Goal: Task Accomplishment & Management: Complete application form

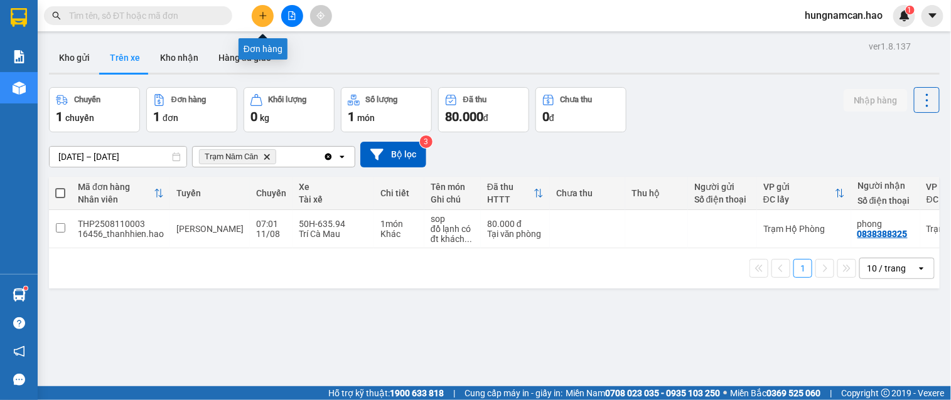
click at [262, 20] on button at bounding box center [263, 16] width 22 height 22
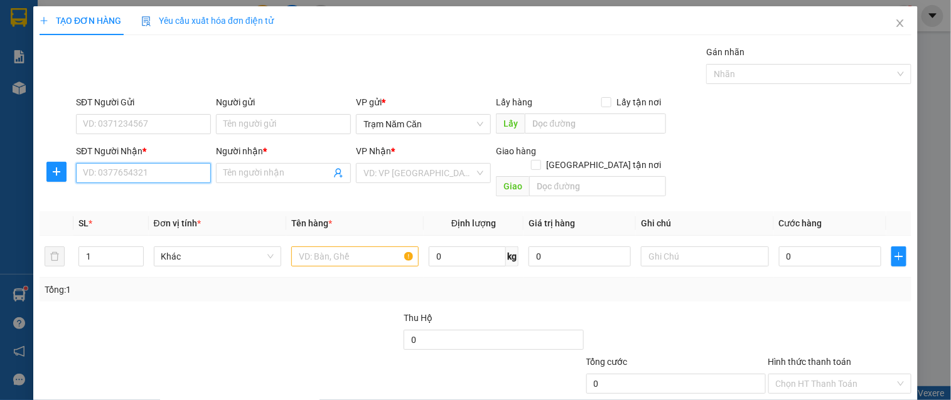
click at [114, 176] on input "SĐT Người Nhận *" at bounding box center [143, 173] width 135 height 20
type input "0944010488"
click at [158, 192] on div "0944010488 - GIANG" at bounding box center [142, 198] width 119 height 14
type input "GIANG"
checkbox input "true"
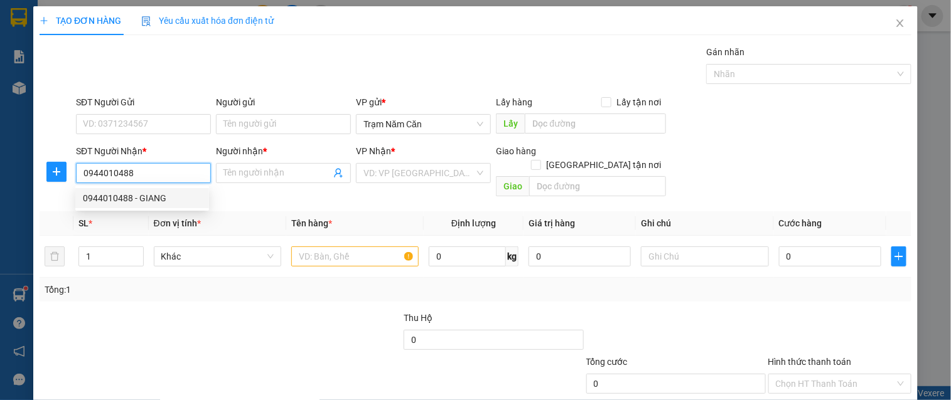
type input "TÂN BÌNH"
type input "60.000"
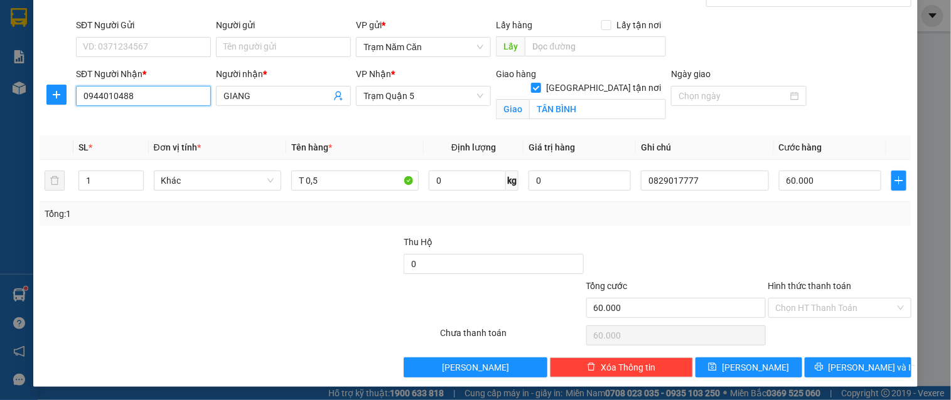
scroll to position [78, 0]
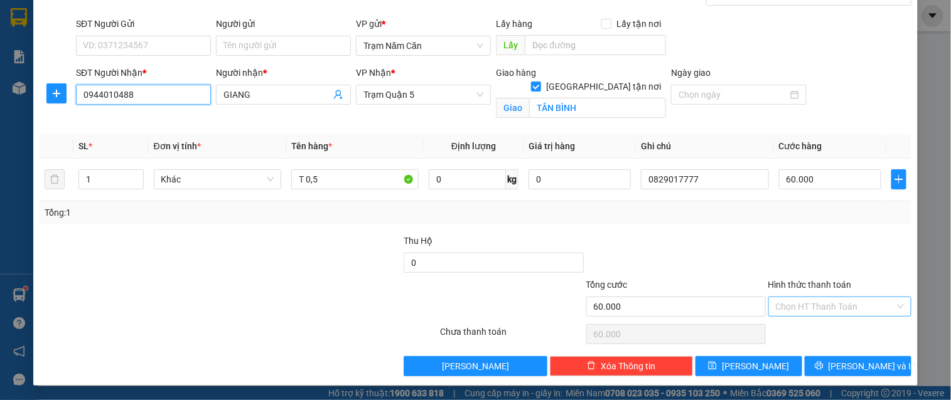
type input "0944010488"
drag, startPoint x: 808, startPoint y: 305, endPoint x: 810, endPoint y: 333, distance: 27.7
click at [808, 309] on input "Hình thức thanh toán" at bounding box center [835, 307] width 119 height 19
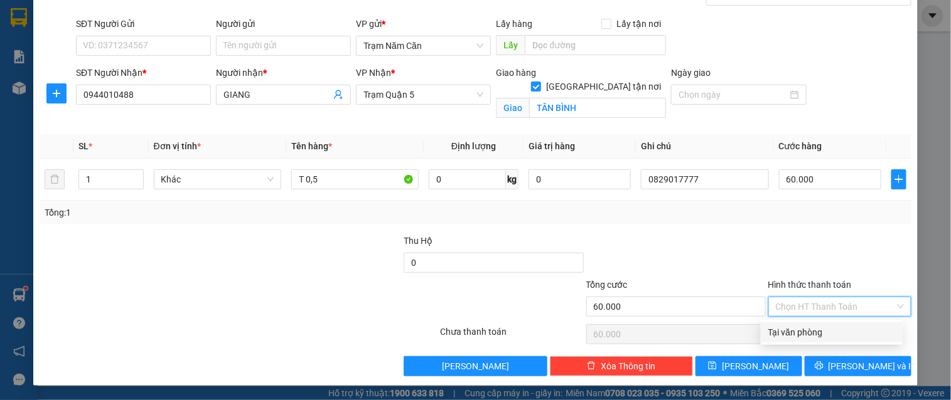
click at [810, 333] on div "Tại văn phòng" at bounding box center [831, 333] width 127 height 14
type input "0"
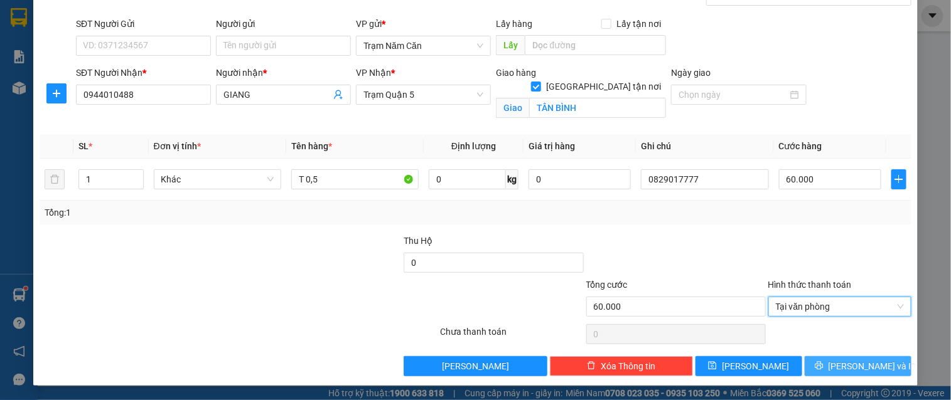
click at [811, 371] on button "[PERSON_NAME] và In" at bounding box center [858, 367] width 107 height 20
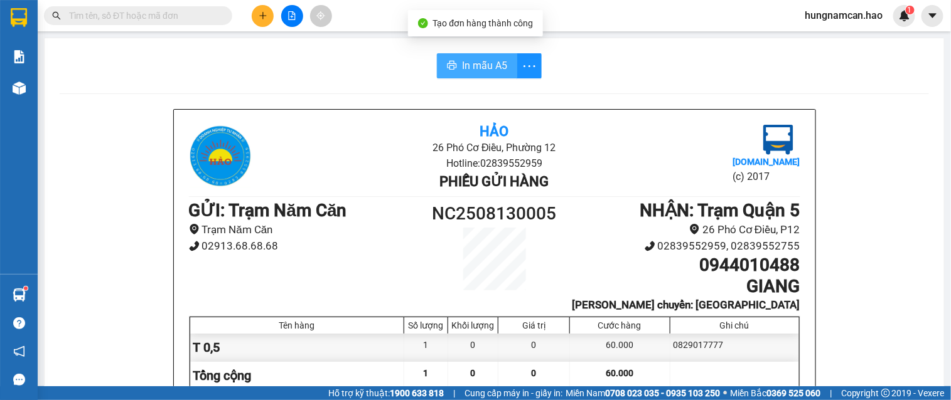
click at [453, 61] on button "In mẫu A5" at bounding box center [477, 65] width 80 height 25
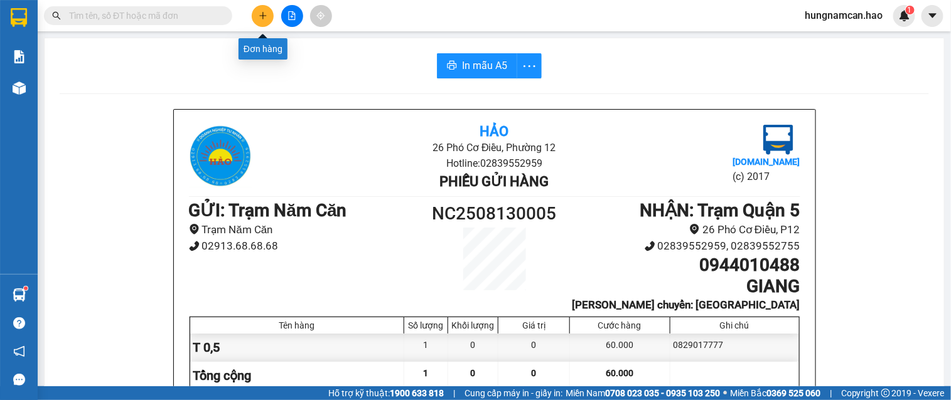
click at [256, 13] on button at bounding box center [263, 16] width 22 height 22
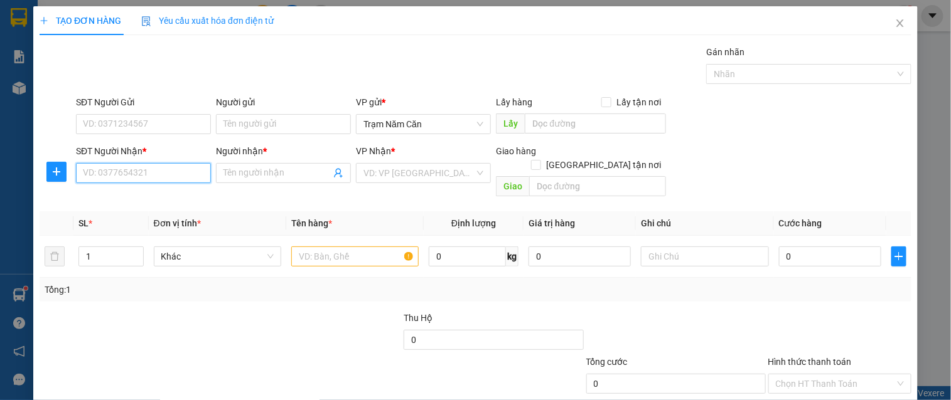
click at [143, 164] on input "SĐT Người Nhận *" at bounding box center [143, 173] width 135 height 20
click at [149, 198] on div "0935988782 - TIÊN" at bounding box center [142, 198] width 119 height 14
type input "0935988782"
type input "TIÊN"
type input "50.000"
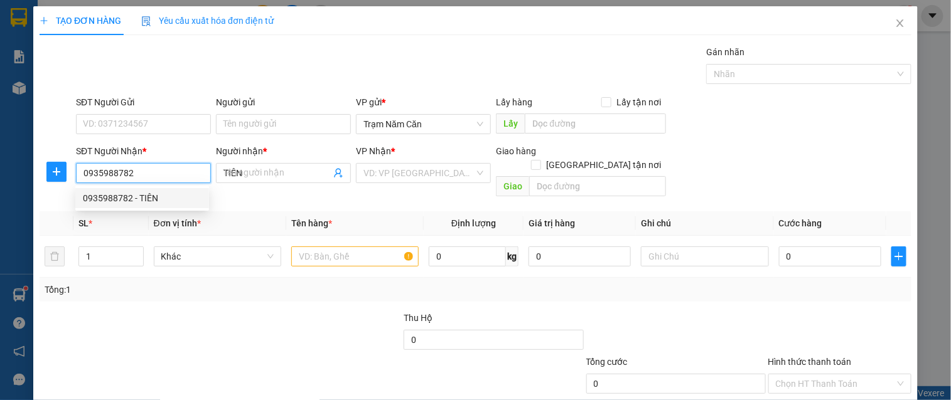
type input "50.000"
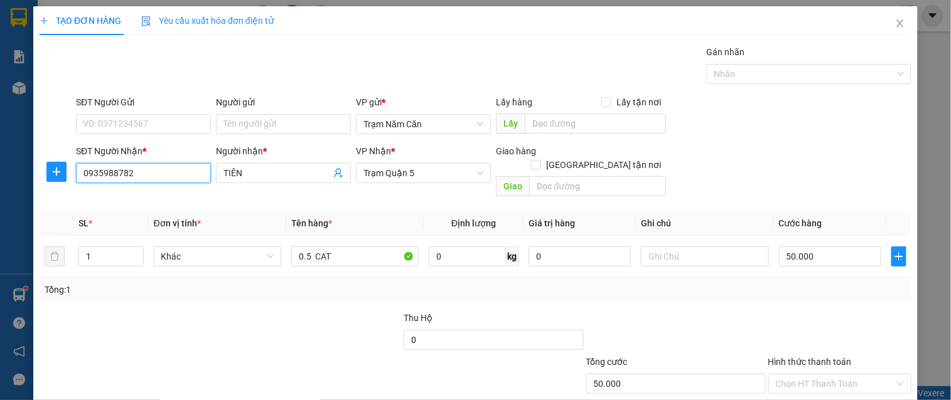
type input "0935988782"
click at [274, 212] on th "Đơn vị tính *" at bounding box center [217, 224] width 137 height 24
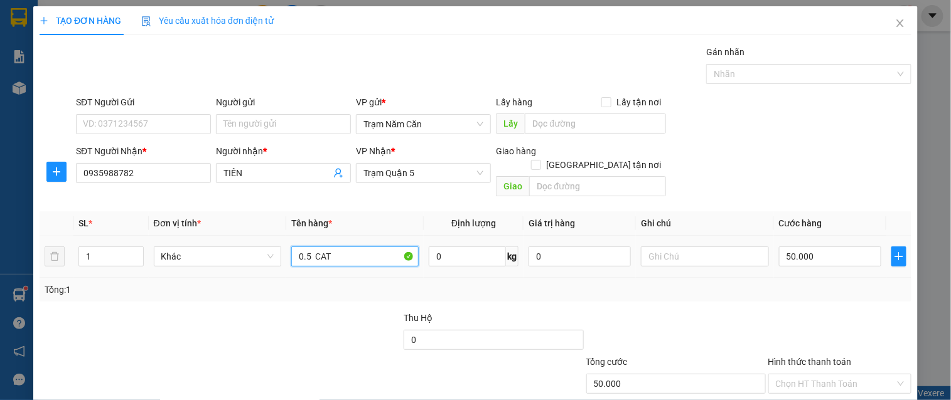
drag, startPoint x: 350, startPoint y: 251, endPoint x: 299, endPoint y: 250, distance: 51.5
click at [274, 255] on tr "1 Khác 0.5 CAT 0 kg 0 50.000" at bounding box center [476, 257] width 872 height 42
type input "T GIAY"
type input "0"
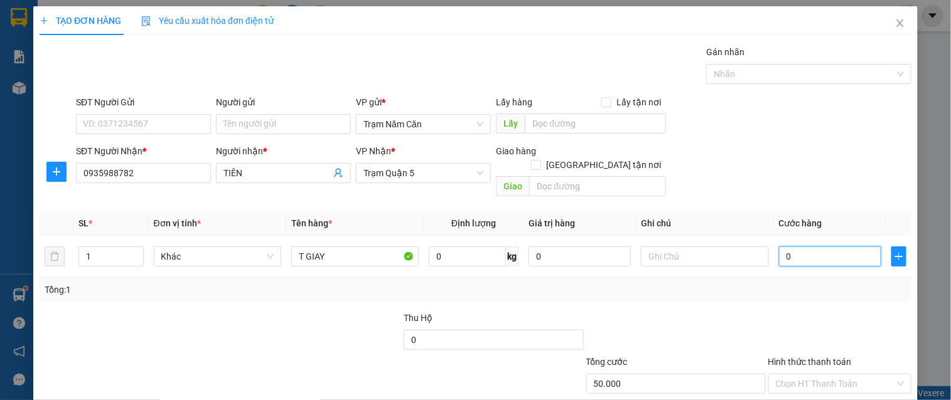
type input "0"
type input "5"
type input "05"
type input "50"
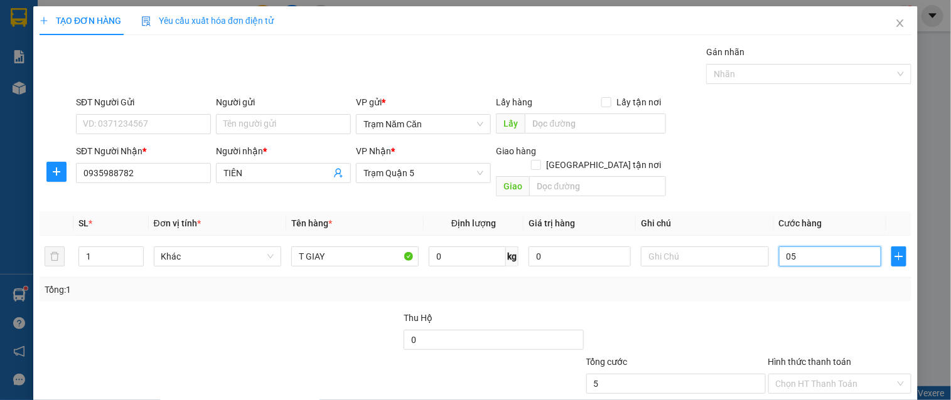
type input "50"
type input "050"
type input "50.000"
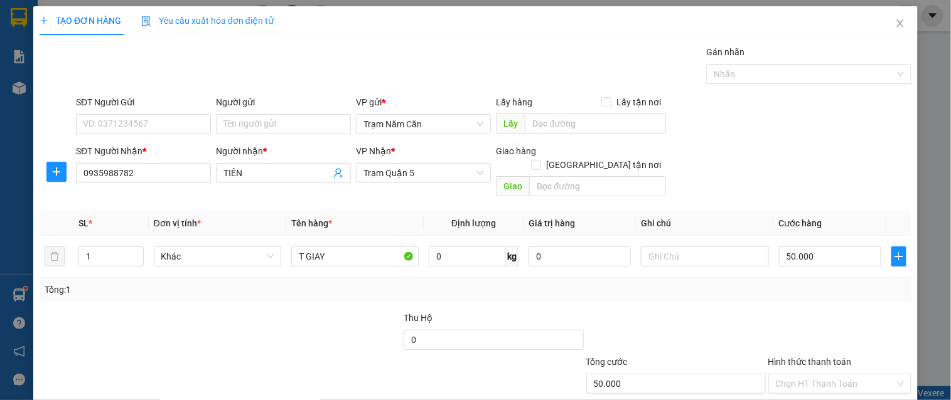
click at [799, 293] on div "Transit Pickup Surcharge Ids Transit Deliver Surcharge Ids Transit Deliver Surc…" at bounding box center [476, 249] width 872 height 409
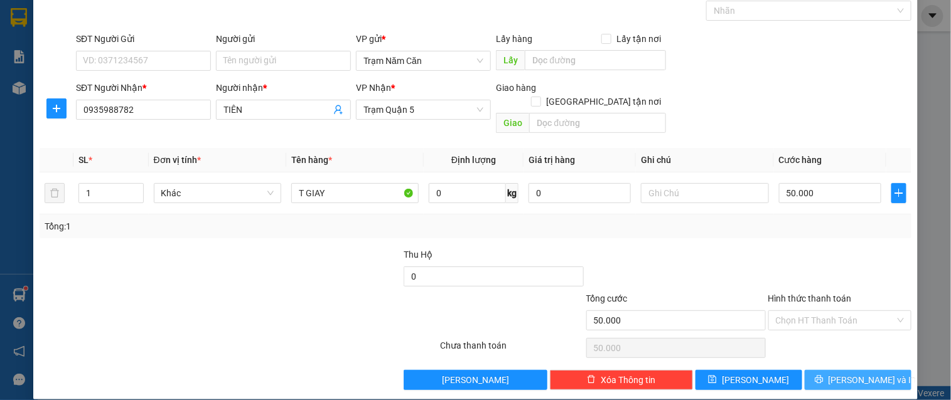
click at [813, 370] on button "[PERSON_NAME] và In" at bounding box center [858, 380] width 107 height 20
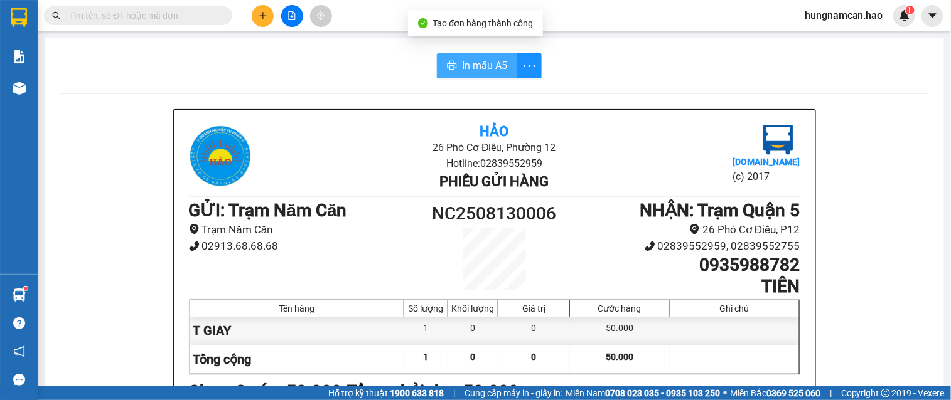
click at [478, 67] on span "In mẫu A5" at bounding box center [484, 66] width 45 height 16
drag, startPoint x: 633, startPoint y: 69, endPoint x: 358, endPoint y: 49, distance: 275.6
click at [626, 70] on div "In mẫu A5" at bounding box center [494, 65] width 869 height 25
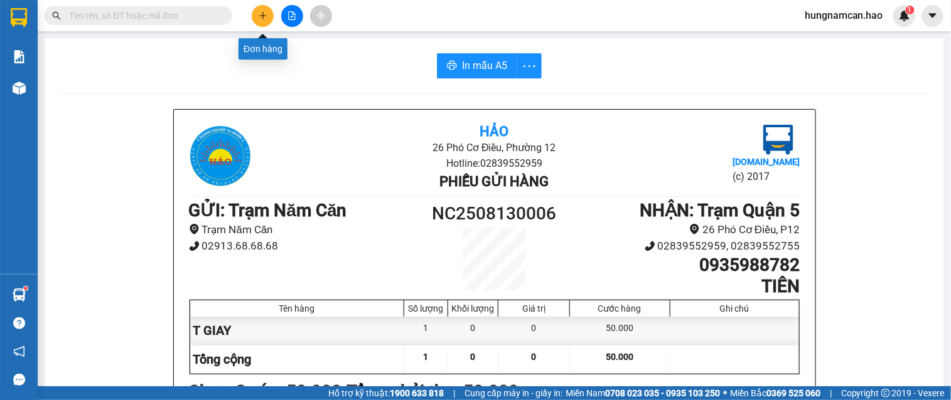
click at [262, 19] on icon "plus" at bounding box center [263, 15] width 9 height 9
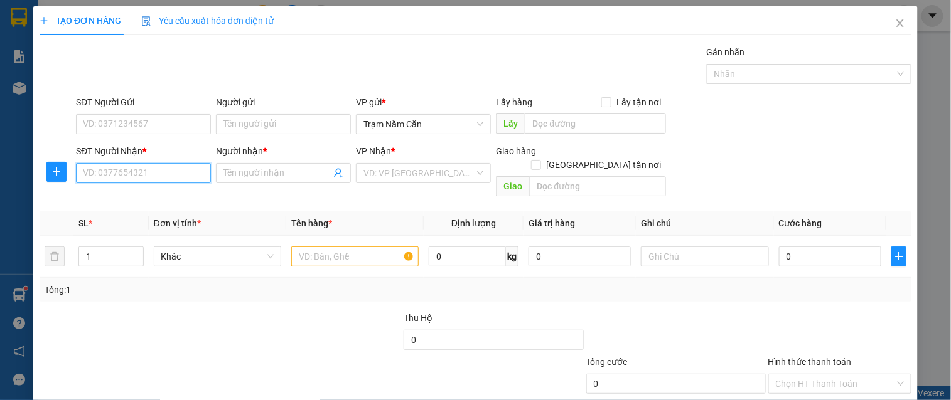
click at [104, 180] on input "SĐT Người Nhận *" at bounding box center [143, 173] width 135 height 20
type input "0933823381"
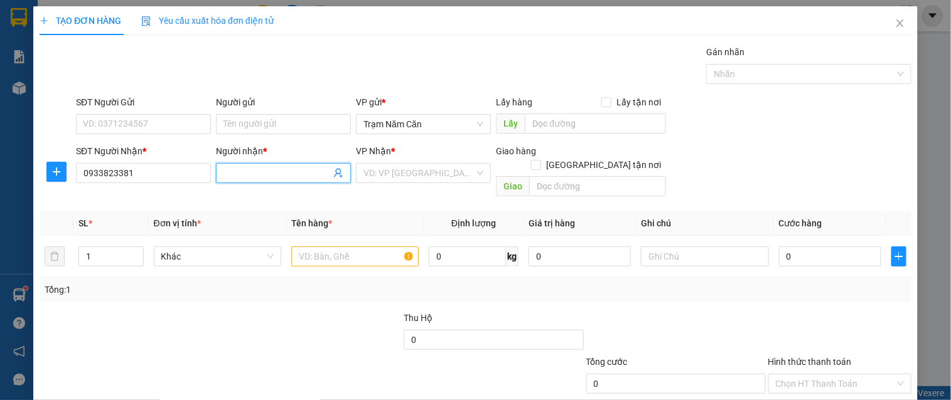
click at [227, 173] on input "Người nhận *" at bounding box center [276, 173] width 107 height 14
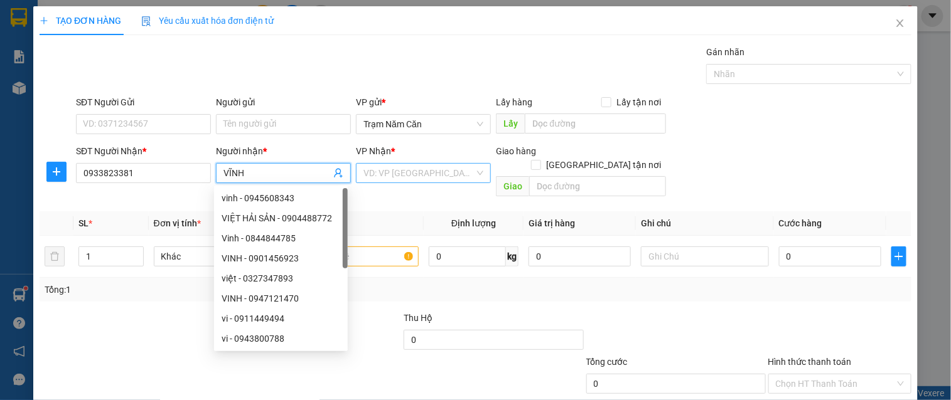
type input "VĨNH"
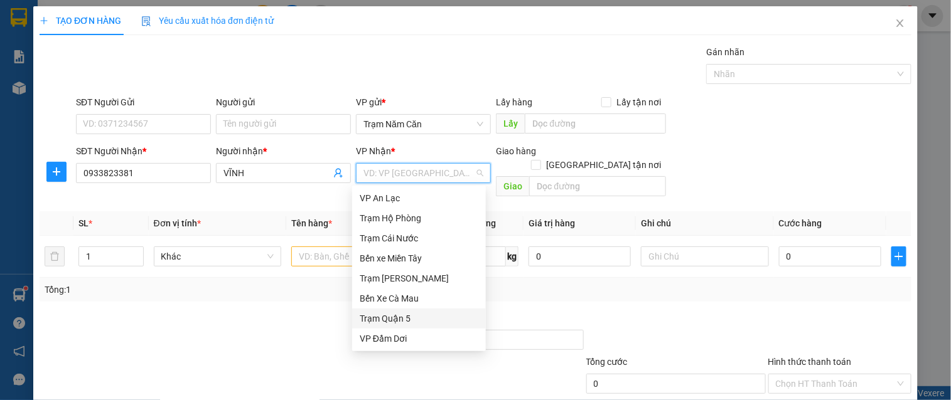
click at [394, 309] on div "Trạm Quận 5" at bounding box center [419, 319] width 134 height 20
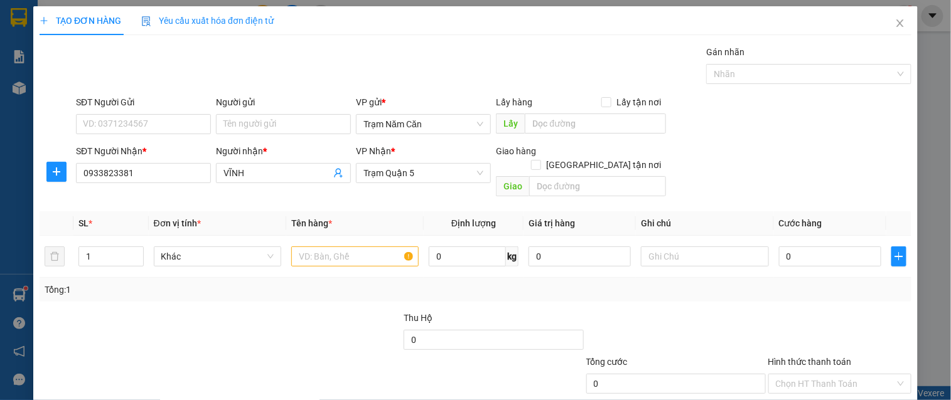
click at [309, 218] on span "Tên hàng *" at bounding box center [311, 223] width 41 height 10
click at [304, 247] on input "text" at bounding box center [354, 257] width 127 height 20
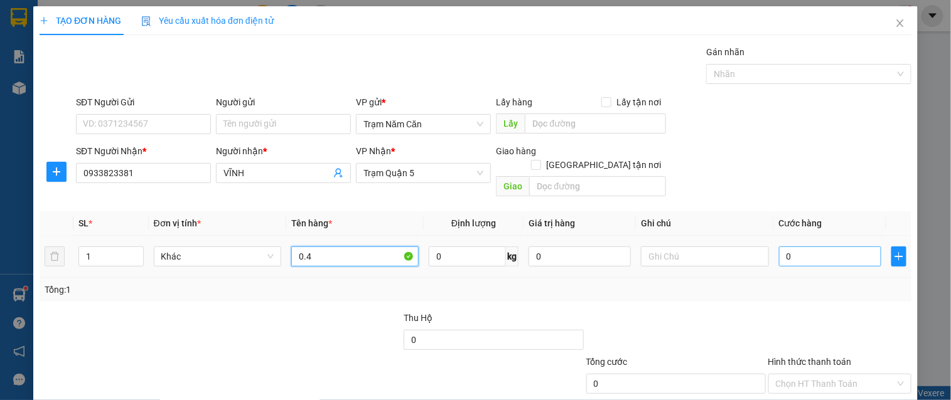
type input "0.4"
click at [805, 247] on input "0" at bounding box center [830, 257] width 102 height 20
type input "04"
type input "4"
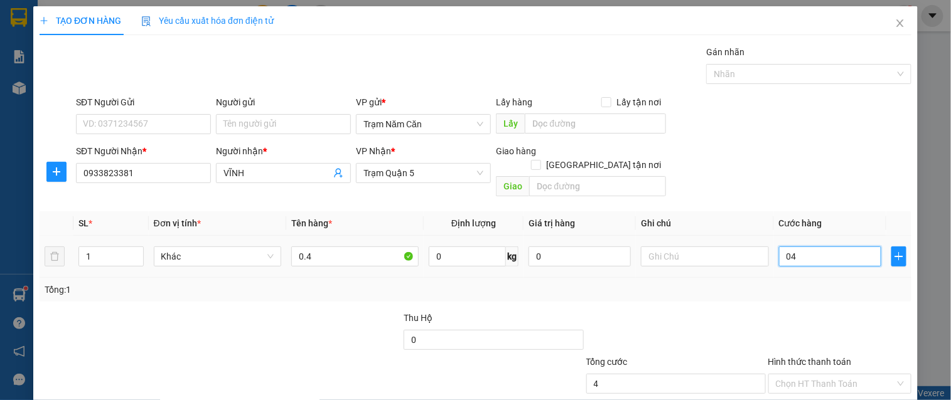
type input "040"
type input "40"
type input "40.000"
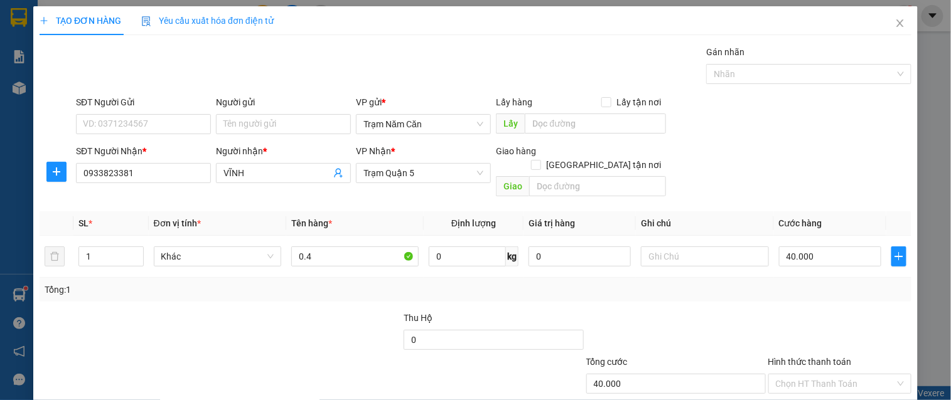
click at [793, 283] on div "Tổng: 1" at bounding box center [476, 290] width 862 height 14
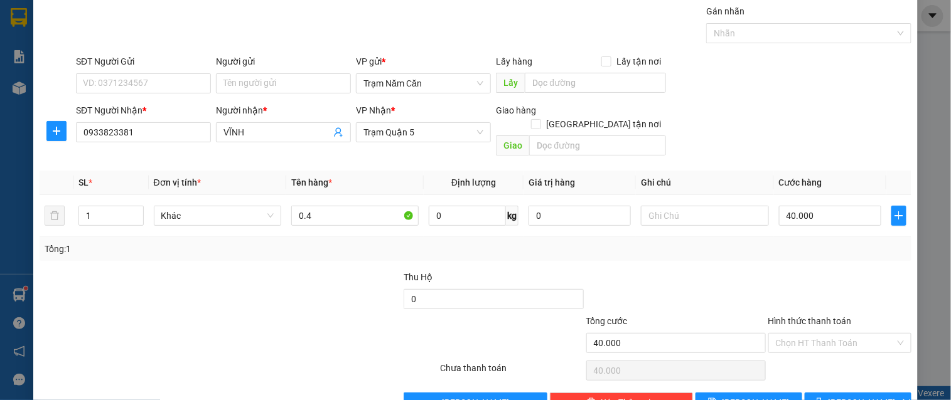
scroll to position [63, 0]
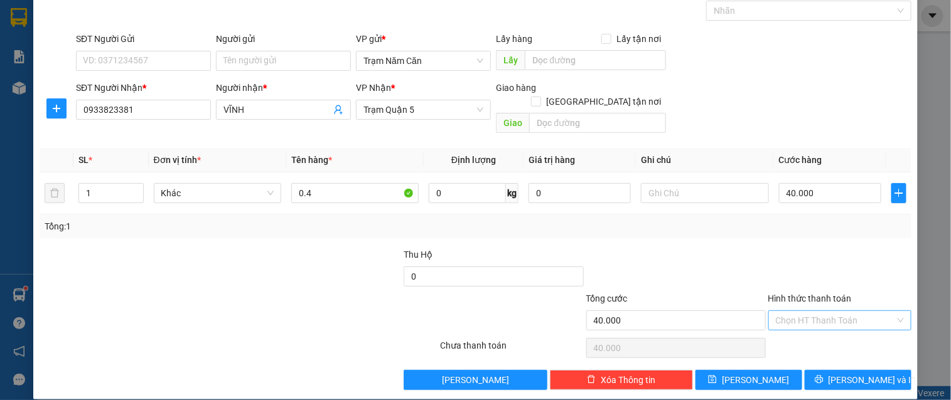
drag, startPoint x: 822, startPoint y: 303, endPoint x: 822, endPoint y: 315, distance: 12.6
click at [822, 311] on input "Hình thức thanh toán" at bounding box center [835, 320] width 119 height 19
click at [825, 331] on div "Tại văn phòng" at bounding box center [831, 332] width 127 height 14
type input "0"
click at [839, 373] on span "[PERSON_NAME] và In" at bounding box center [872, 380] width 88 height 14
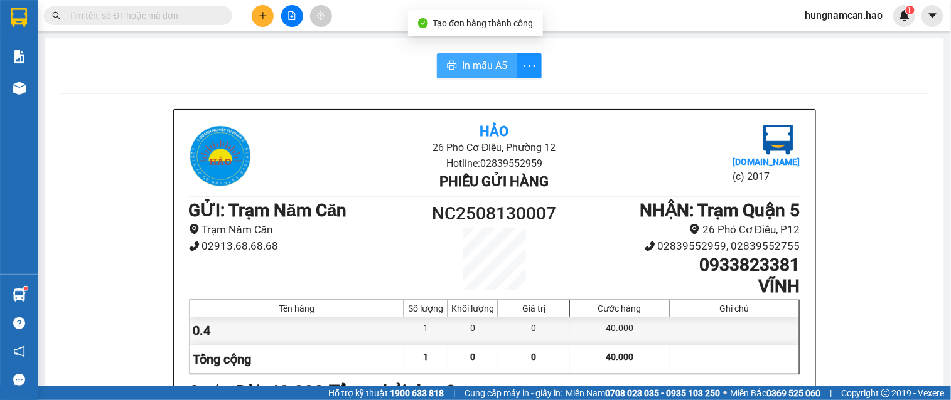
click at [487, 68] on span "In mẫu A5" at bounding box center [484, 66] width 45 height 16
click at [259, 13] on icon "plus" at bounding box center [263, 15] width 9 height 9
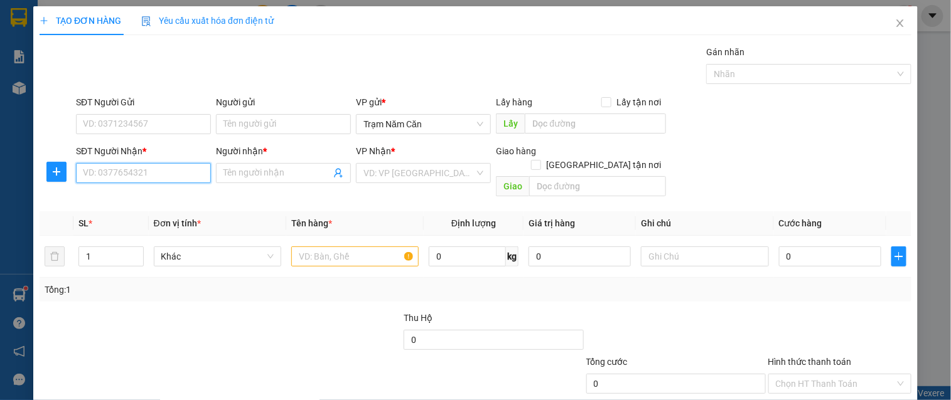
click at [153, 173] on input "SĐT Người Nhận *" at bounding box center [143, 173] width 135 height 20
click at [140, 196] on div "0834272114 - hoa" at bounding box center [142, 198] width 119 height 14
type input "0834272114"
type input "hoa"
type input "120.000"
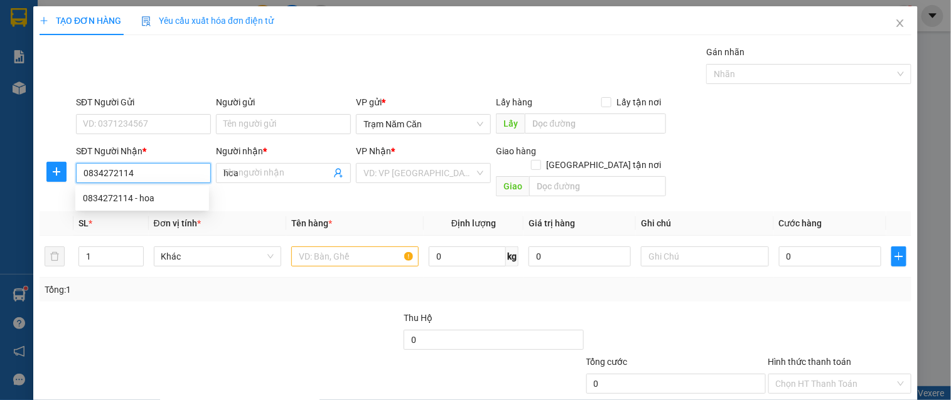
type input "120.000"
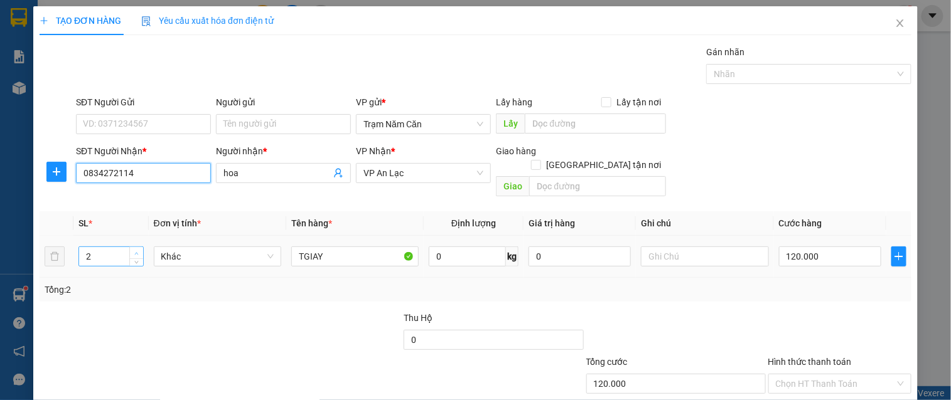
type input "0834272114"
click at [133, 250] on span "up" at bounding box center [137, 254] width 8 height 8
type input "4"
click at [133, 250] on span "up" at bounding box center [137, 254] width 8 height 8
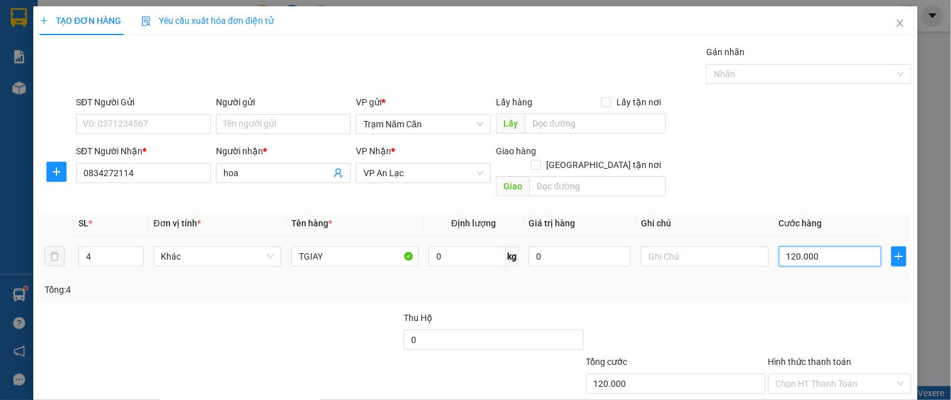
click at [801, 247] on input "120.000" at bounding box center [830, 257] width 102 height 20
type input "0"
type input "02"
type input "2"
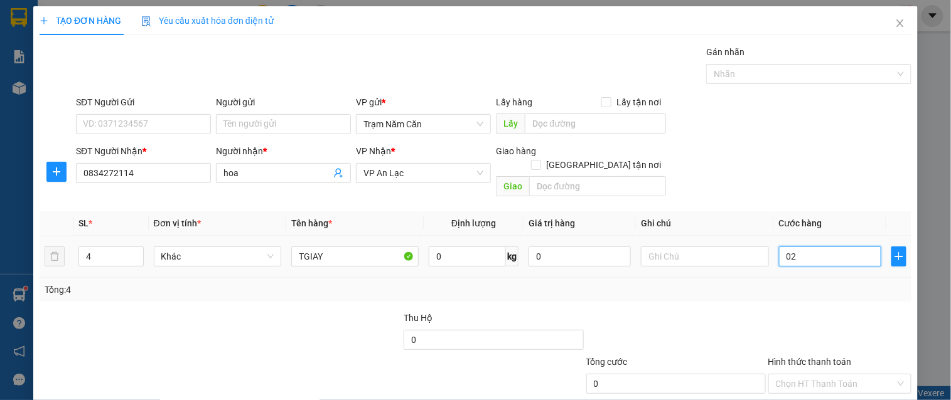
type input "2"
type input "024"
type input "24"
type input "0.240"
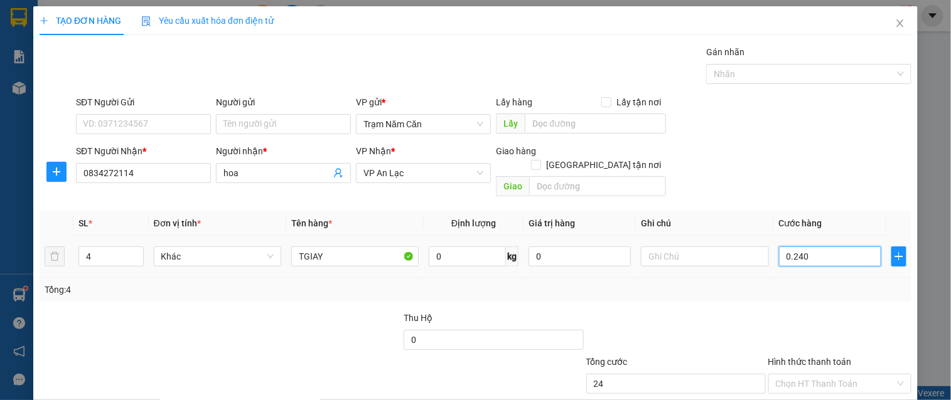
type input "240"
type input "0.240"
type input "240.000"
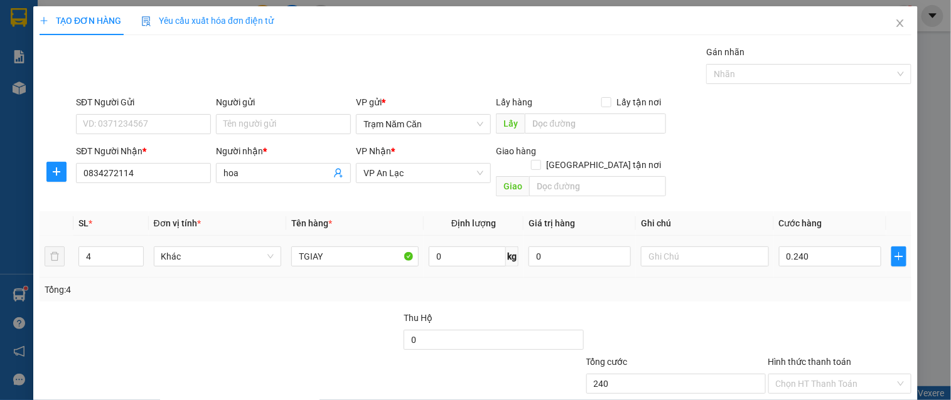
type input "240.000"
click at [786, 296] on div "Transit Pickup Surcharge Ids Transit Deliver Surcharge Ids Transit Deliver Surc…" at bounding box center [476, 249] width 872 height 409
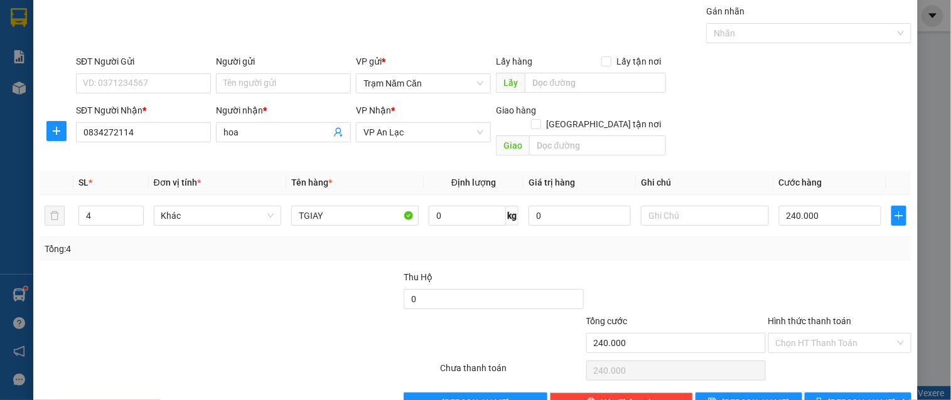
scroll to position [63, 0]
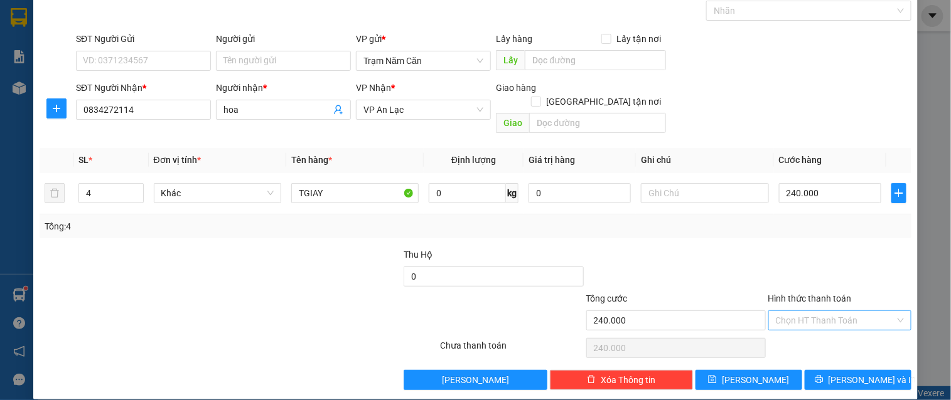
drag, startPoint x: 799, startPoint y: 304, endPoint x: 800, endPoint y: 315, distance: 11.4
click at [799, 311] on input "Hình thức thanh toán" at bounding box center [835, 320] width 119 height 19
click at [801, 328] on div "Tại văn phòng" at bounding box center [831, 332] width 127 height 14
type input "0"
click at [814, 370] on button "[PERSON_NAME] và In" at bounding box center [858, 380] width 107 height 20
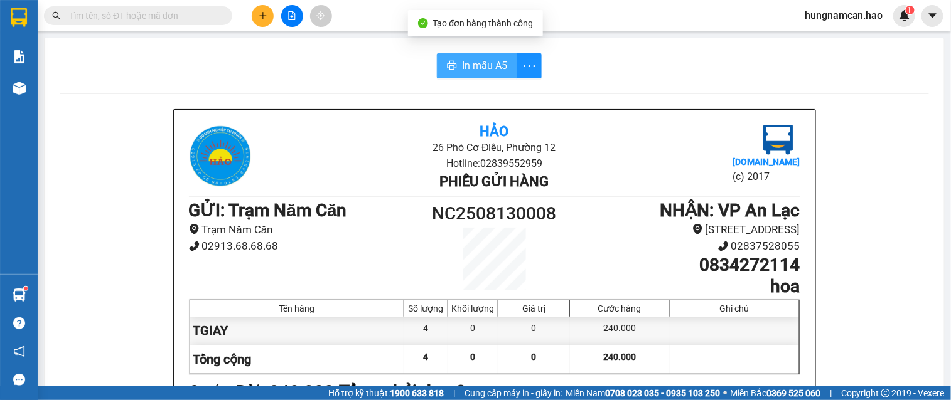
click at [484, 78] on button "In mẫu A5" at bounding box center [477, 65] width 80 height 25
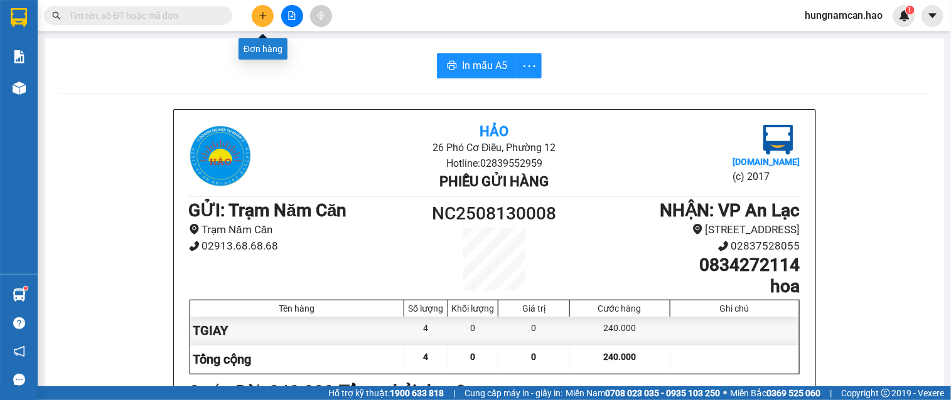
click at [261, 5] on button at bounding box center [263, 16] width 22 height 22
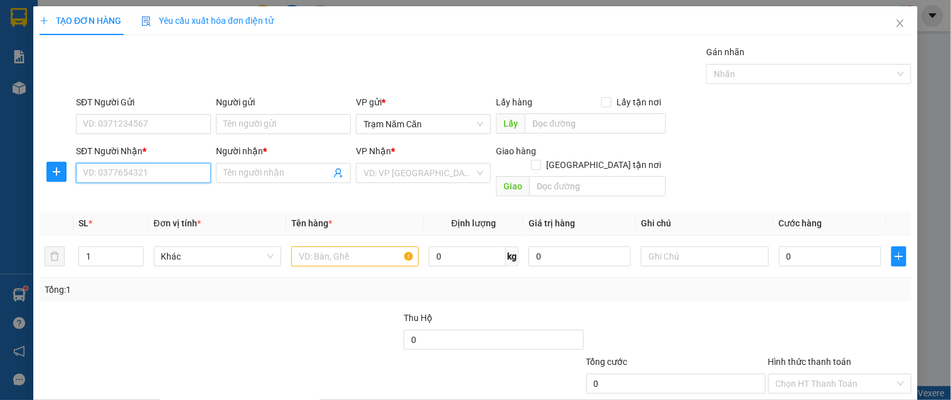
click at [161, 177] on input "SĐT Người Nhận *" at bounding box center [143, 173] width 135 height 20
type input "797"
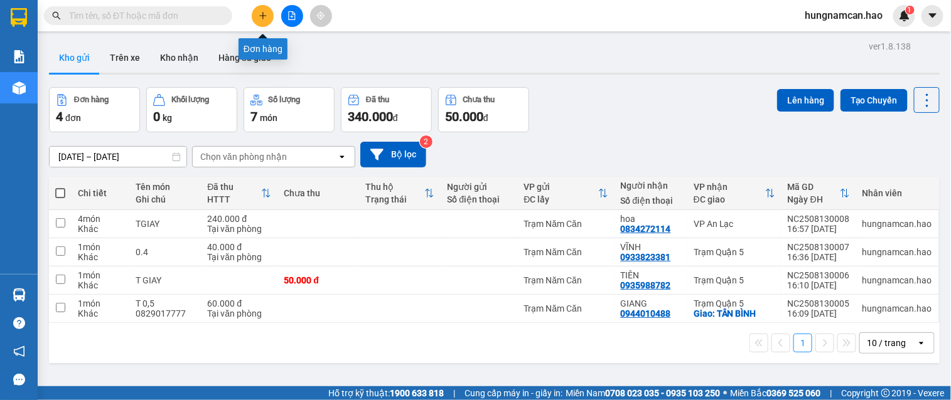
click at [267, 16] on button at bounding box center [263, 16] width 22 height 22
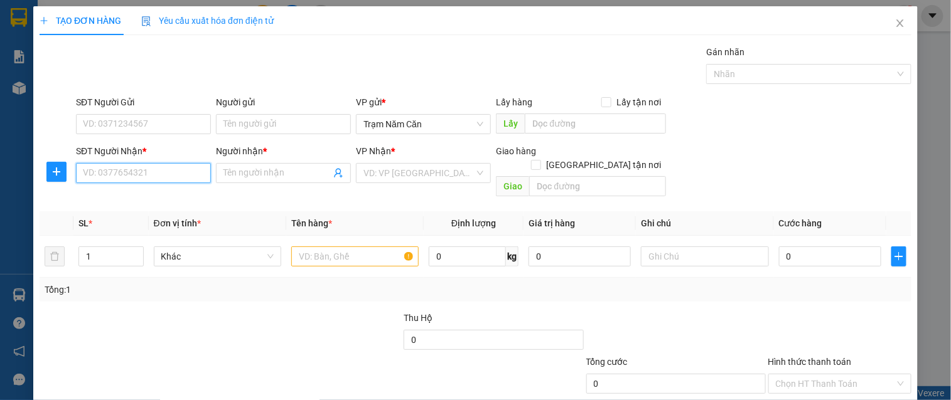
click at [145, 164] on input "SĐT Người Nhận *" at bounding box center [143, 173] width 135 height 20
type input "0"
click at [157, 161] on div "SĐT Người Nhận *" at bounding box center [143, 153] width 135 height 19
click at [164, 166] on input "SĐT Người Nhận *" at bounding box center [143, 173] width 135 height 20
type input "0938125510"
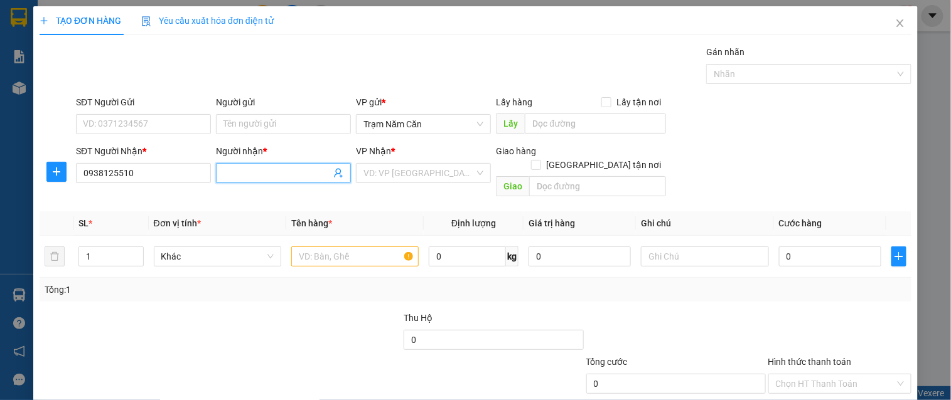
click at [280, 176] on input "Người nhận *" at bounding box center [276, 173] width 107 height 14
type input "a"
type input "ANH KIỆN"
click at [356, 162] on div "VP Nhận *" at bounding box center [423, 153] width 135 height 19
click at [350, 248] on input "text" at bounding box center [354, 257] width 127 height 20
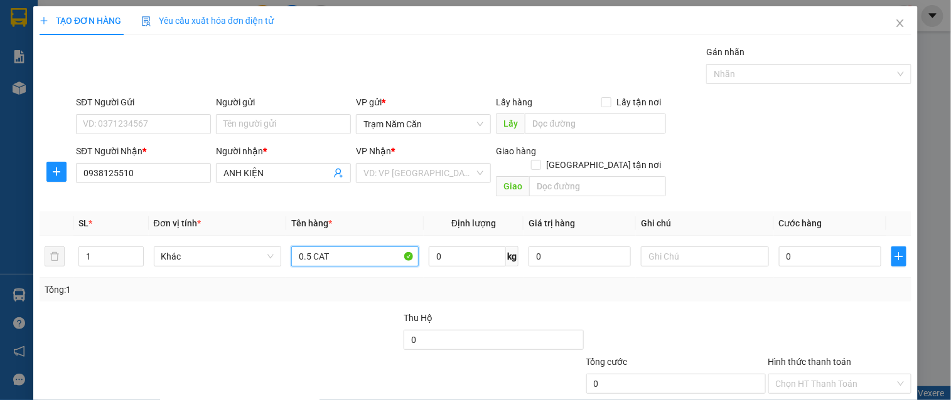
type input "0.5 CAT"
type input "005"
type input "5"
type input "0.050"
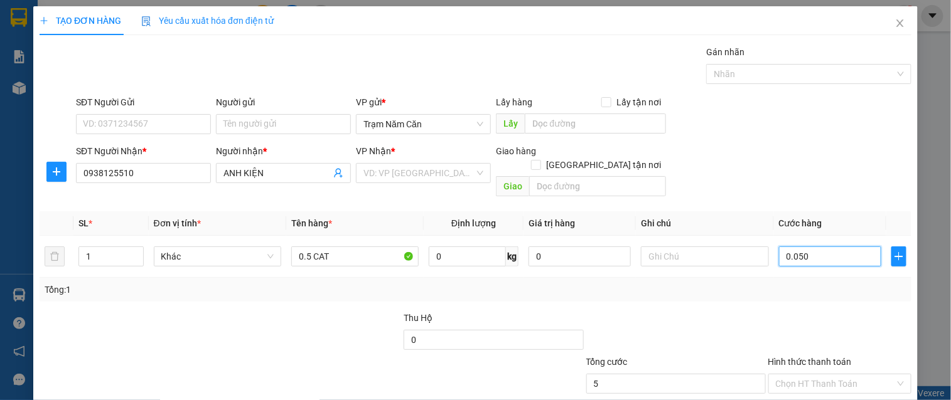
type input "50"
type input "50.000"
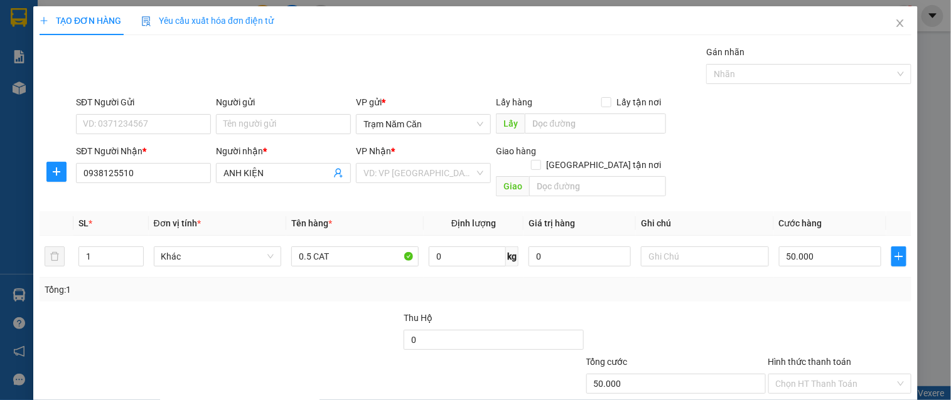
click at [827, 316] on div at bounding box center [840, 333] width 146 height 44
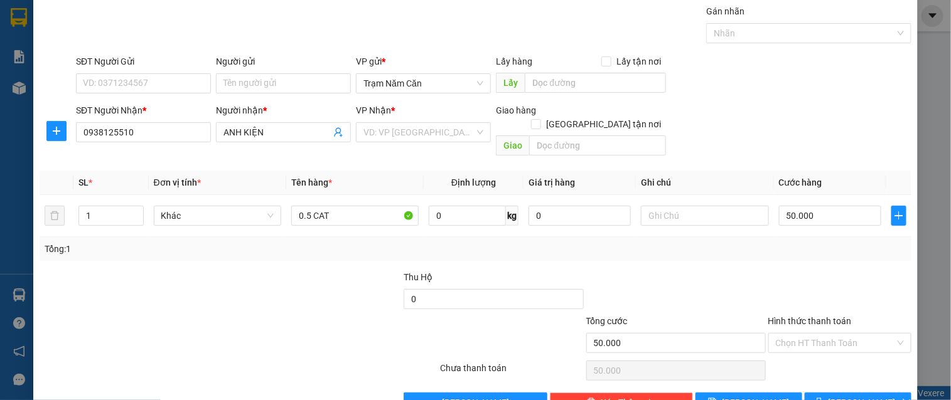
scroll to position [63, 0]
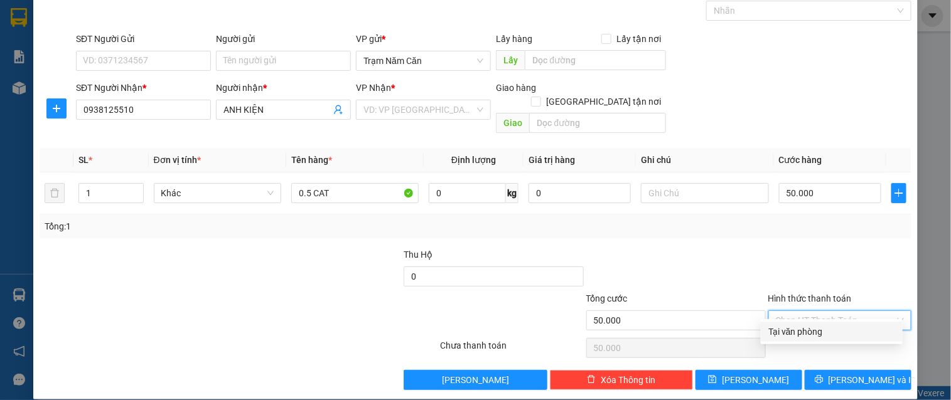
click at [793, 311] on input "Hình thức thanh toán" at bounding box center [835, 320] width 119 height 19
click at [855, 252] on div at bounding box center [840, 270] width 146 height 44
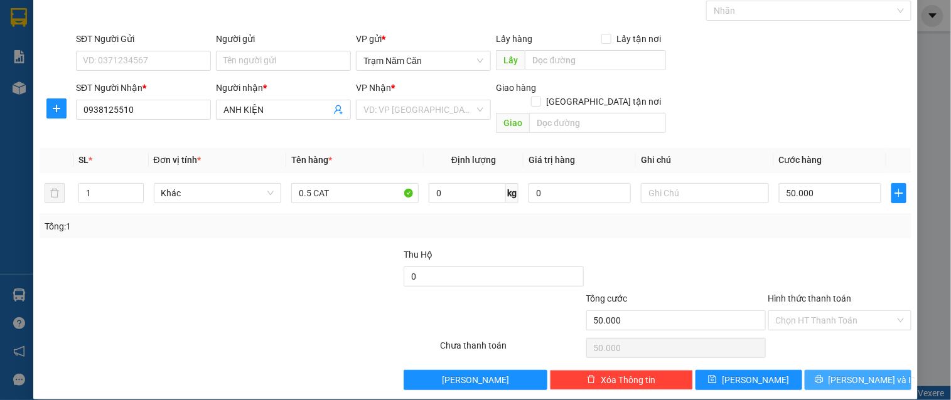
click at [830, 360] on button "[PERSON_NAME] và In" at bounding box center [858, 380] width 107 height 20
click at [444, 100] on input "search" at bounding box center [418, 109] width 111 height 19
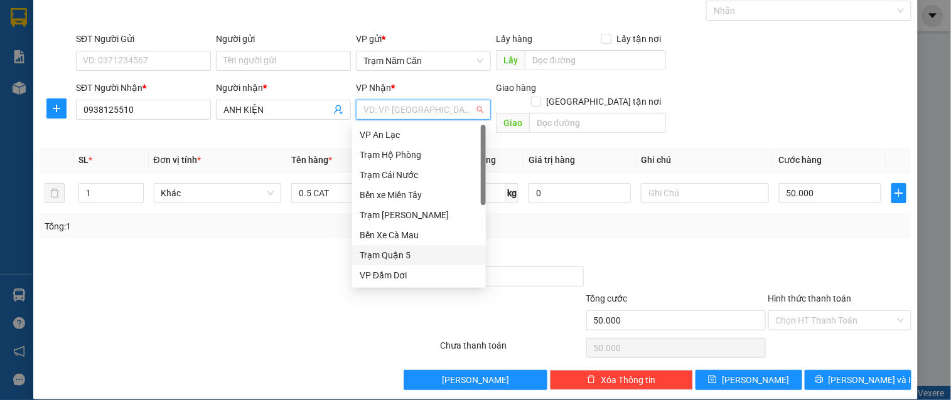
click at [393, 245] on div "Trạm Quận 5" at bounding box center [419, 255] width 134 height 20
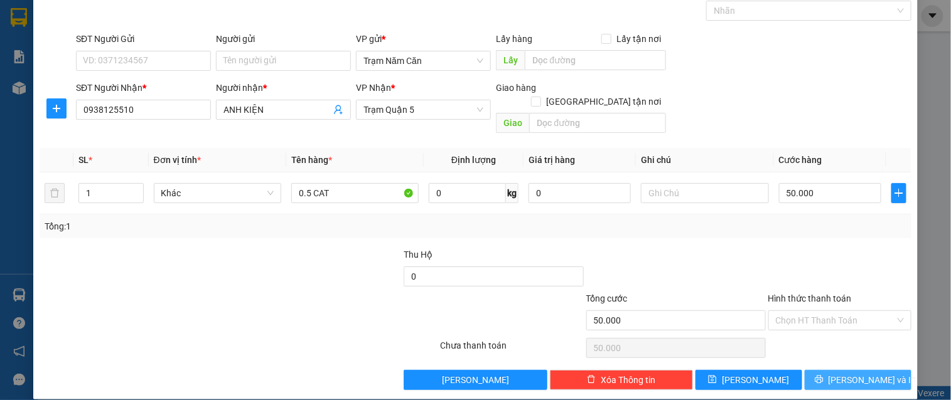
click at [834, 360] on button "[PERSON_NAME] và In" at bounding box center [858, 380] width 107 height 20
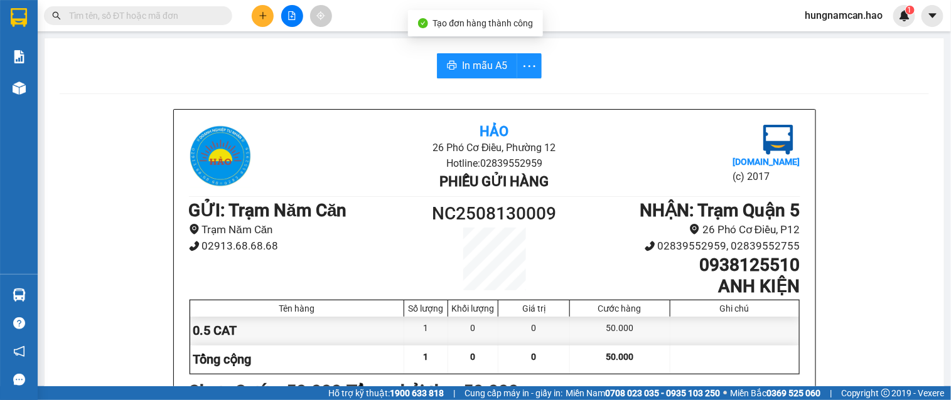
click at [496, 65] on span "In mẫu A5" at bounding box center [484, 66] width 45 height 16
click at [253, 19] on button at bounding box center [263, 16] width 22 height 22
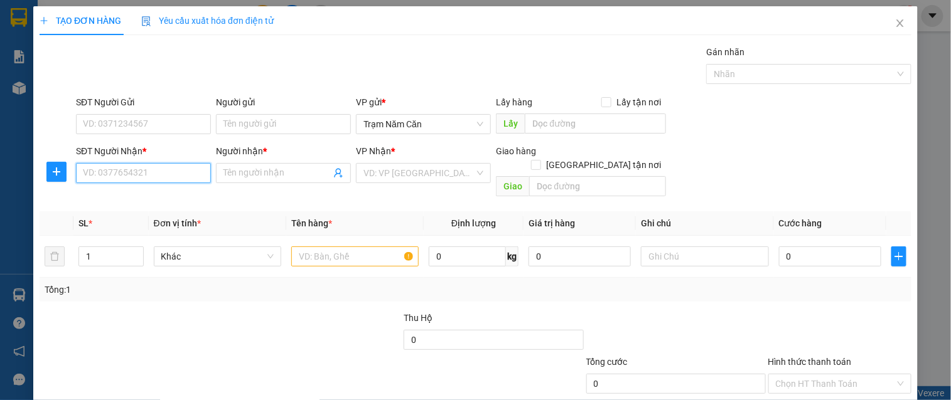
click at [163, 165] on input "SĐT Người Nhận *" at bounding box center [143, 173] width 135 height 20
type input "0941811202"
click at [123, 176] on input "SĐT Người Nhận *" at bounding box center [143, 173] width 135 height 20
type input "0941851202"
click at [105, 193] on div "0941851202 - TRANG" at bounding box center [142, 198] width 119 height 14
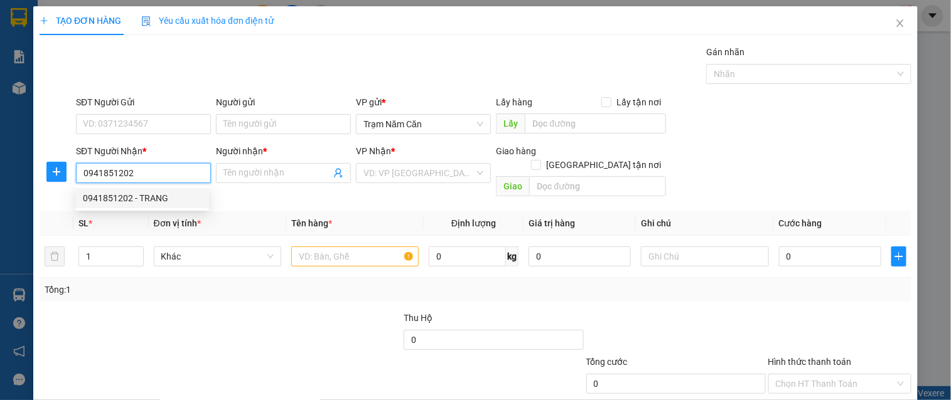
type input "TRANG"
type input "50.000"
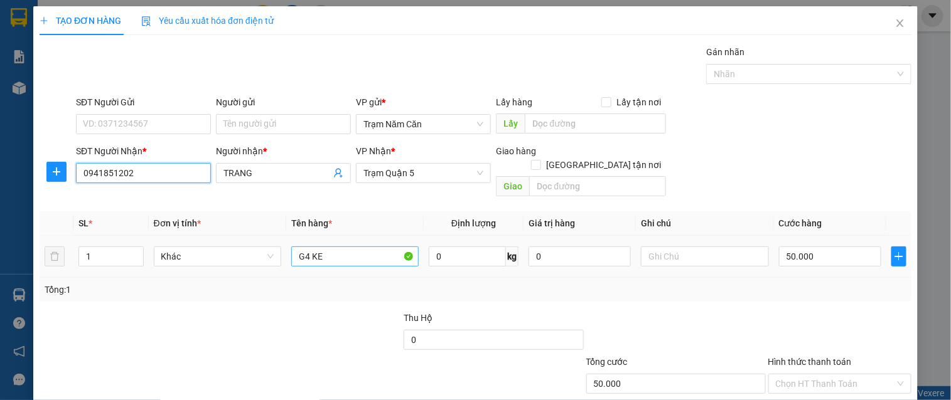
type input "0941851202"
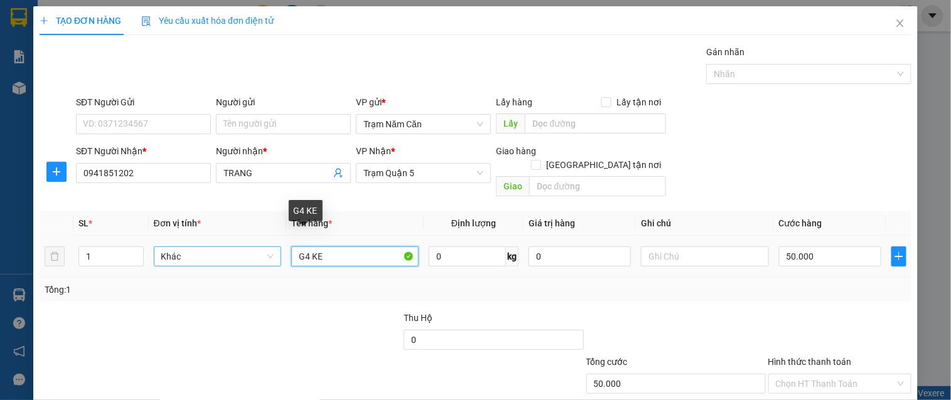
drag, startPoint x: 369, startPoint y: 240, endPoint x: 233, endPoint y: 237, distance: 136.2
click at [233, 237] on tr "1 Khác G4 KE 0 kg 0 50.000" at bounding box center [476, 257] width 872 height 42
type input "0.5"
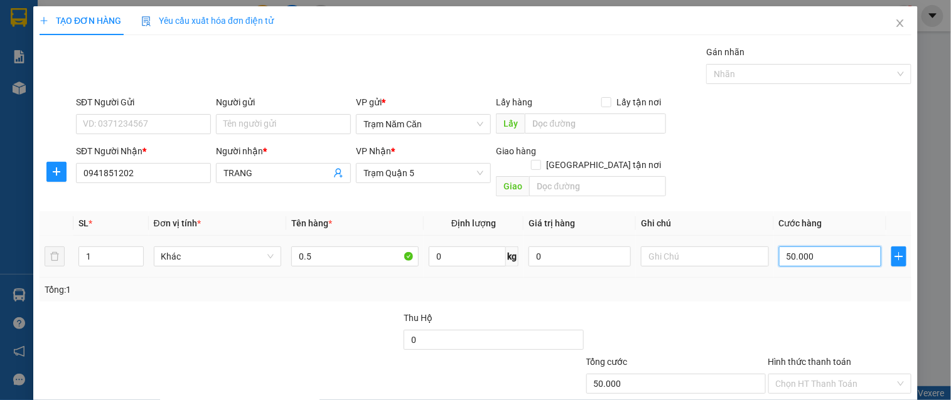
click at [829, 247] on input "50.000" at bounding box center [830, 257] width 102 height 20
type input "0"
type input "6"
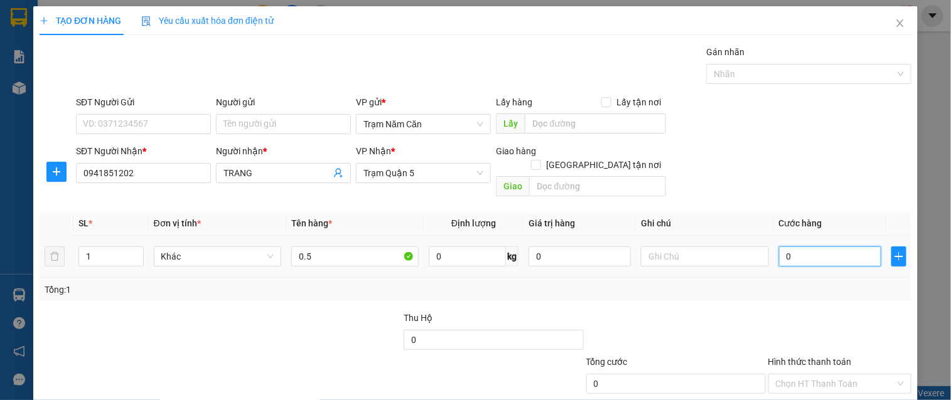
type input "6"
type input "006"
type input "60"
type input "0.060"
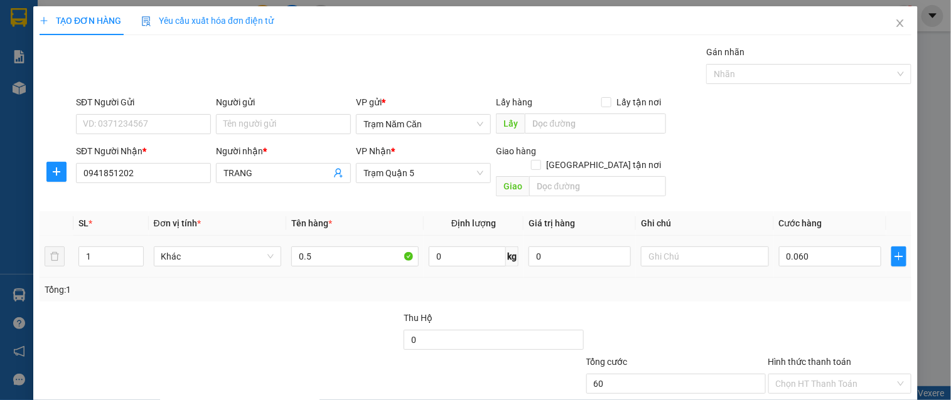
type input "60.000"
click at [800, 283] on div "Tổng: 1" at bounding box center [476, 290] width 862 height 14
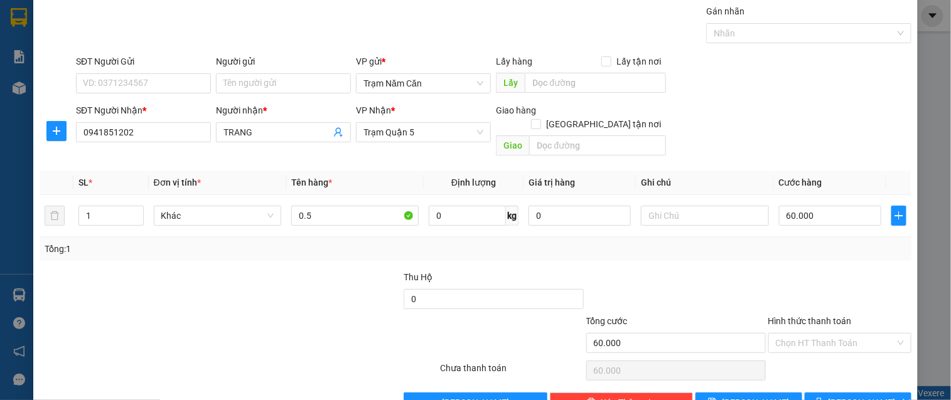
scroll to position [63, 0]
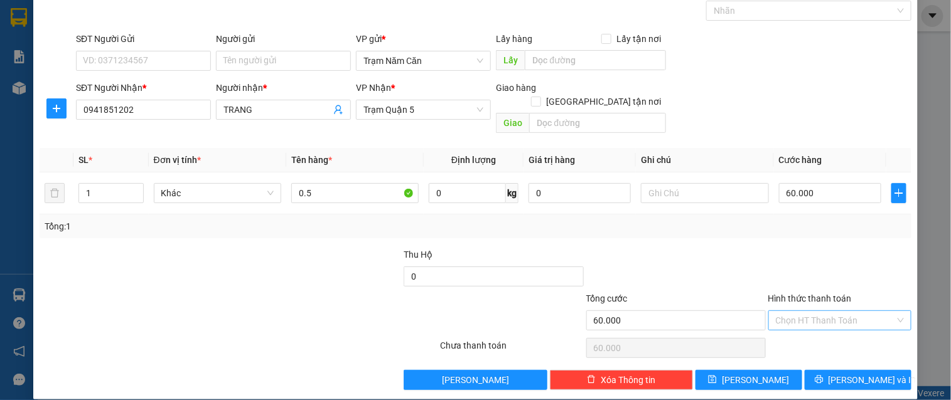
click at [839, 311] on input "Hình thức thanh toán" at bounding box center [835, 320] width 119 height 19
drag, startPoint x: 835, startPoint y: 328, endPoint x: 828, endPoint y: 346, distance: 19.3
click at [833, 331] on div "Tại văn phòng" at bounding box center [831, 332] width 127 height 14
type input "0"
click at [827, 360] on button "[PERSON_NAME] và In" at bounding box center [858, 380] width 107 height 20
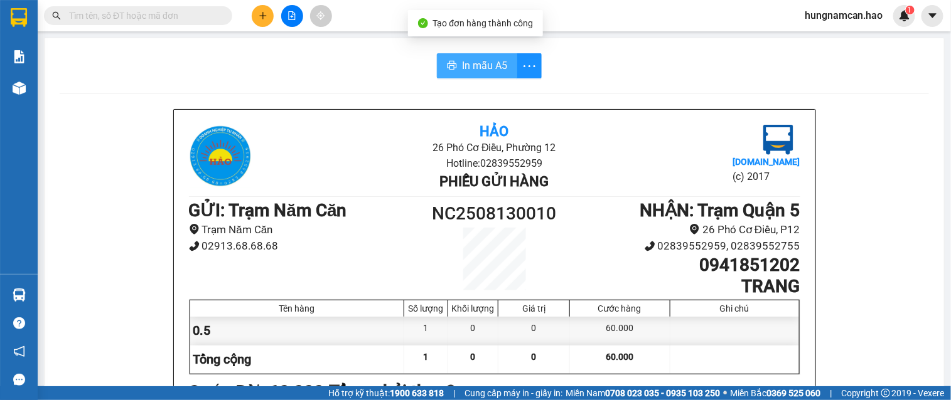
click at [490, 70] on span "In mẫu A5" at bounding box center [484, 66] width 45 height 16
click at [255, 13] on button at bounding box center [263, 16] width 22 height 22
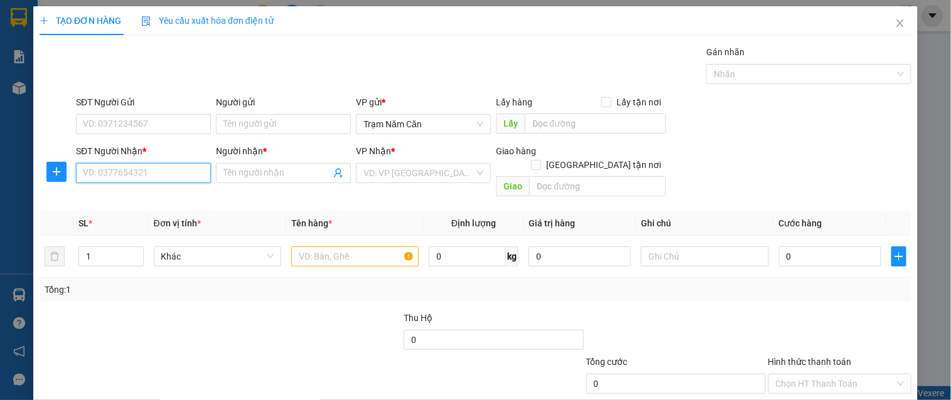
click at [152, 177] on input "SĐT Người Nhận *" at bounding box center [143, 173] width 135 height 20
type input "797"
drag, startPoint x: 166, startPoint y: 178, endPoint x: 51, endPoint y: 171, distance: 115.7
click at [53, 171] on div "SĐT Người Nhận * 797 797 Người nhận * Tên người nhận VP Nhận * VD: VP [GEOGRAPH…" at bounding box center [475, 173] width 874 height 58
type input "979"
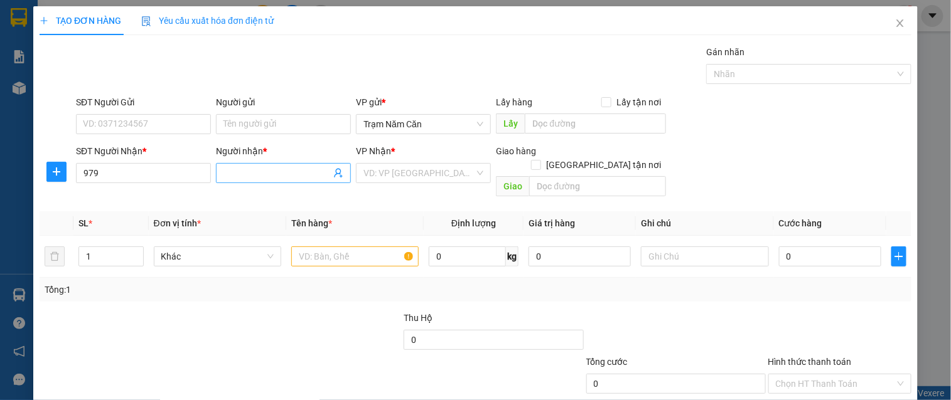
click at [286, 167] on input "Người nhận *" at bounding box center [276, 173] width 107 height 14
type input "CHI"
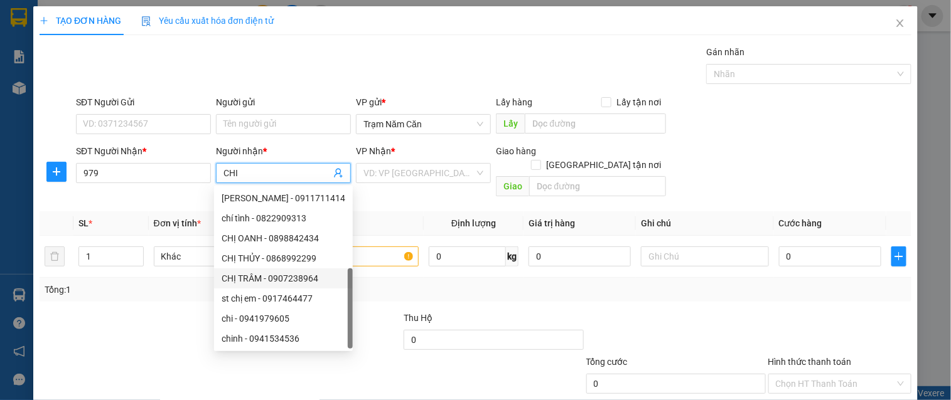
scroll to position [40, 0]
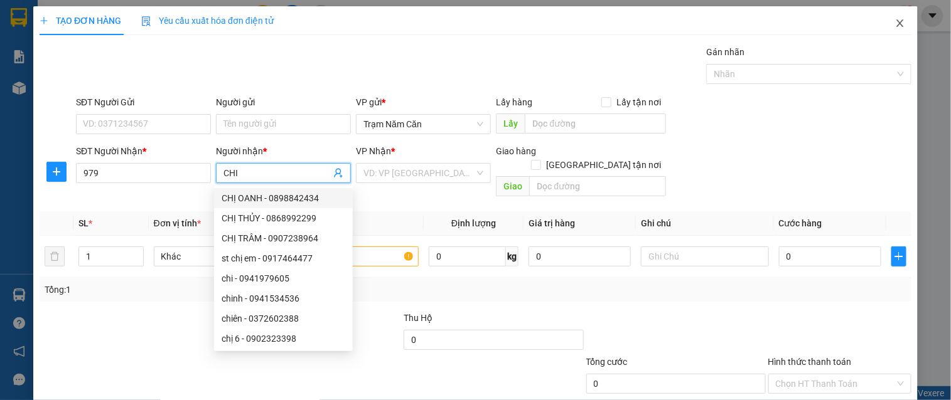
click at [855, 20] on icon "close" at bounding box center [900, 23] width 10 height 10
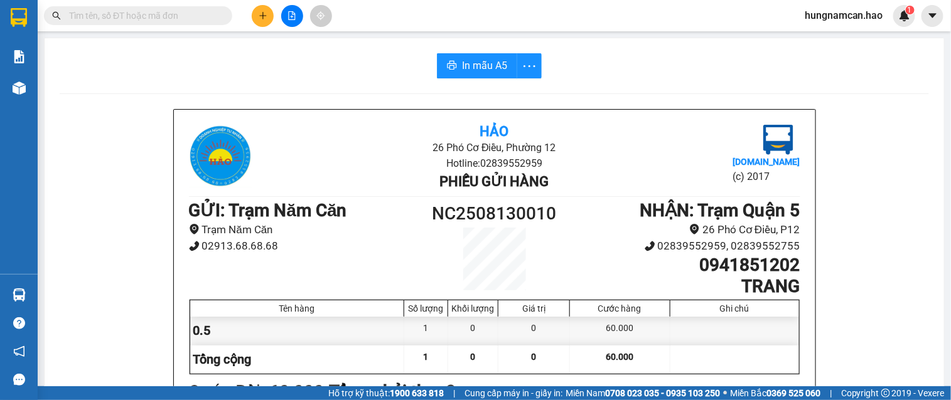
click at [182, 23] on span at bounding box center [138, 15] width 188 height 19
click at [188, 19] on input "text" at bounding box center [143, 16] width 148 height 14
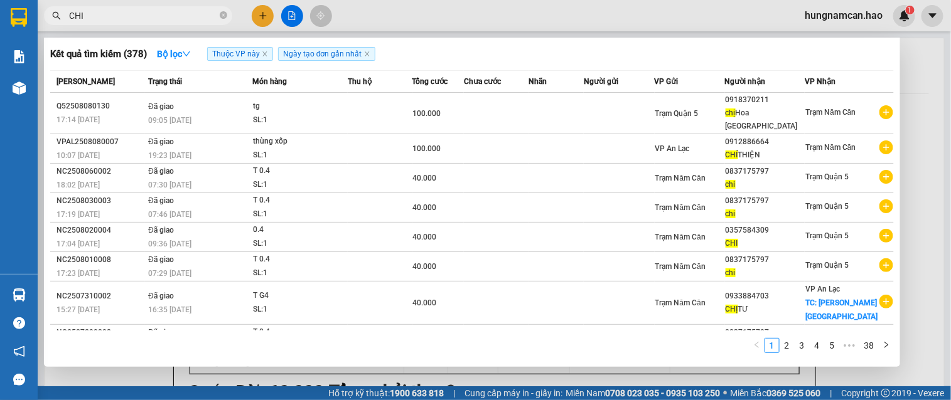
type input "CHI"
click at [258, 21] on div at bounding box center [475, 200] width 951 height 400
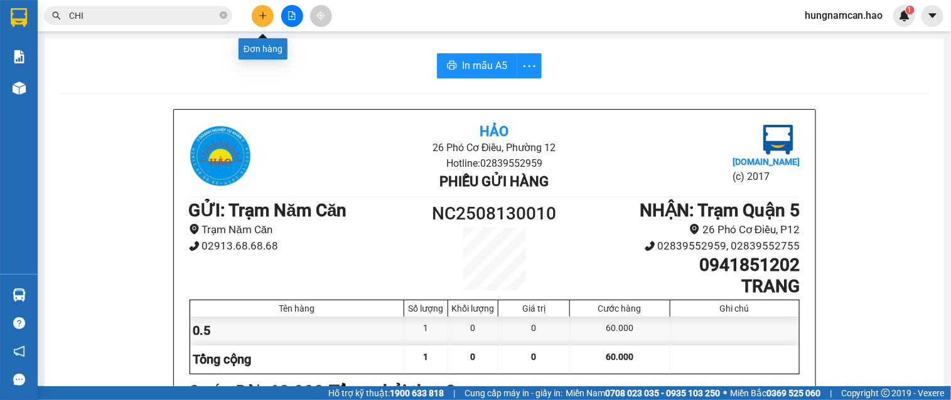
click at [265, 14] on icon "plus" at bounding box center [263, 15] width 9 height 9
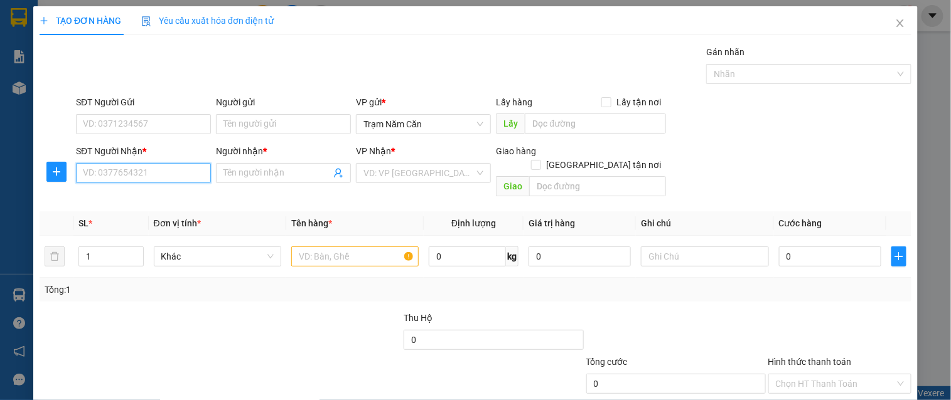
click at [148, 180] on input "SĐT Người Nhận *" at bounding box center [143, 173] width 135 height 20
click at [147, 198] on div "0837175797 - chi" at bounding box center [142, 198] width 119 height 14
type input "0837175797"
type input "chi"
type input "40.000"
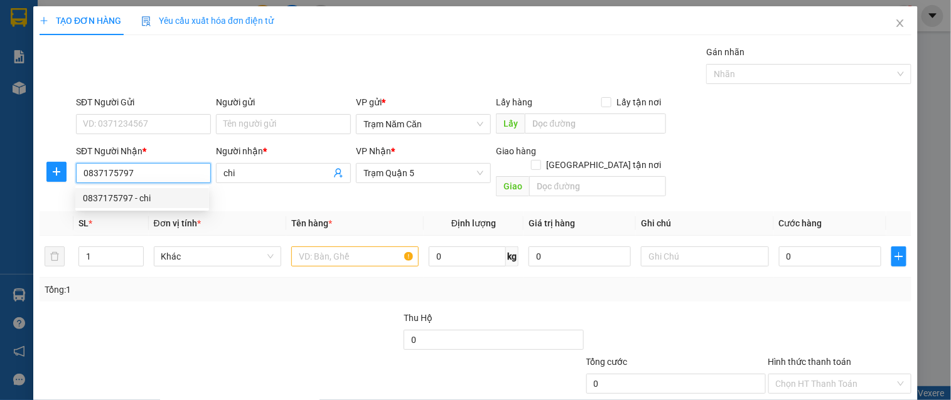
type input "40.000"
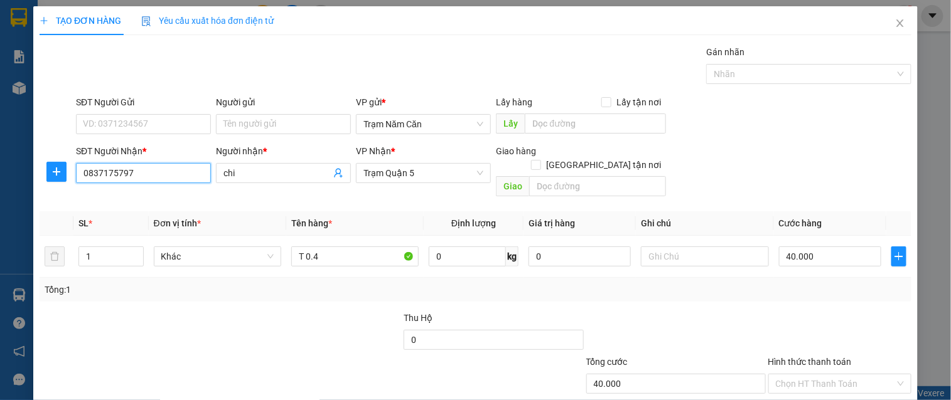
type input "0837175797"
click at [358, 213] on th "Tên hàng *" at bounding box center [354, 224] width 137 height 24
click at [830, 250] on input "40.000" at bounding box center [830, 257] width 102 height 20
type input "0"
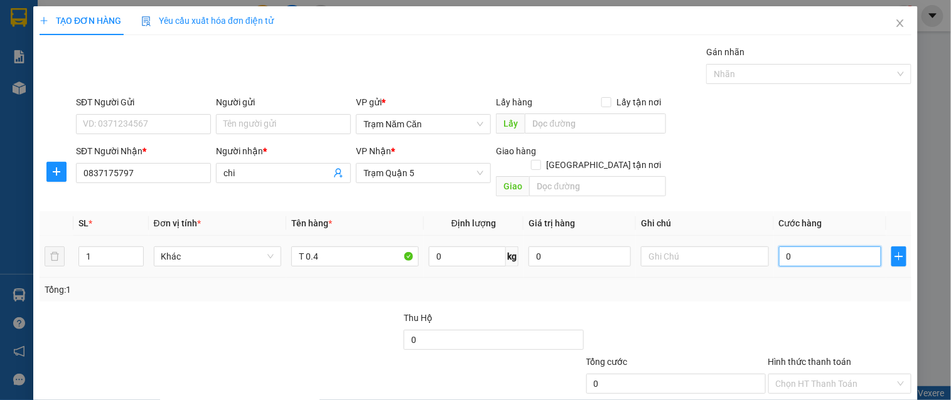
type input "008"
type input "8"
type input "0.080"
type input "80"
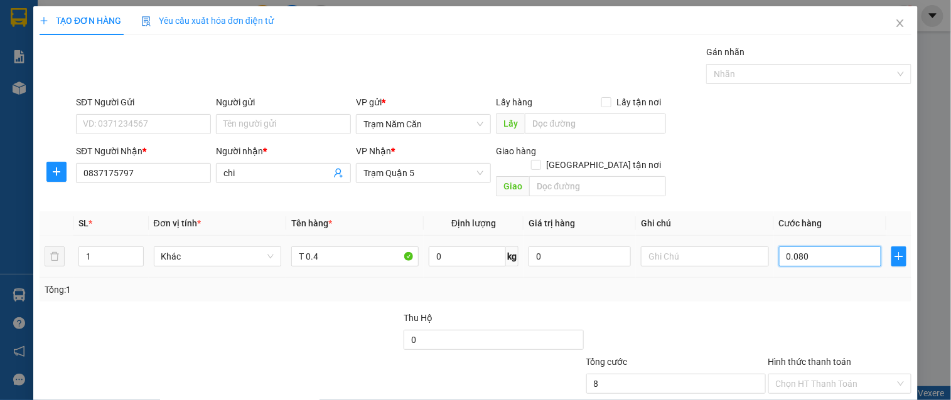
type input "80"
type input "0.080"
type input "80.000"
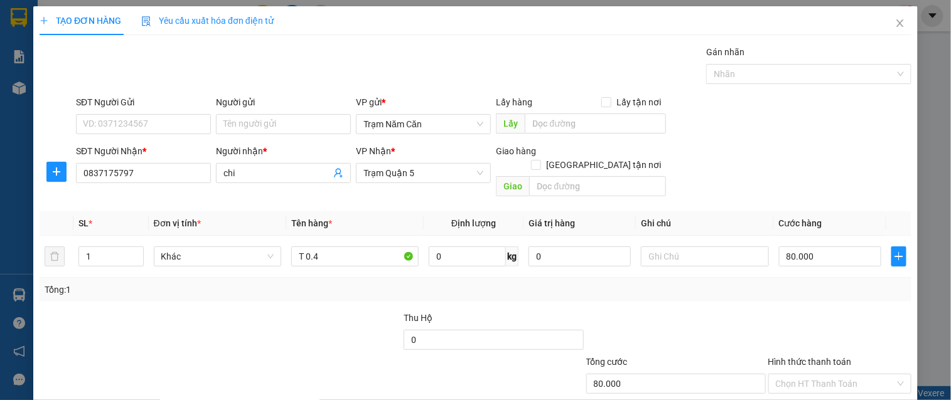
click at [786, 311] on div at bounding box center [840, 333] width 146 height 44
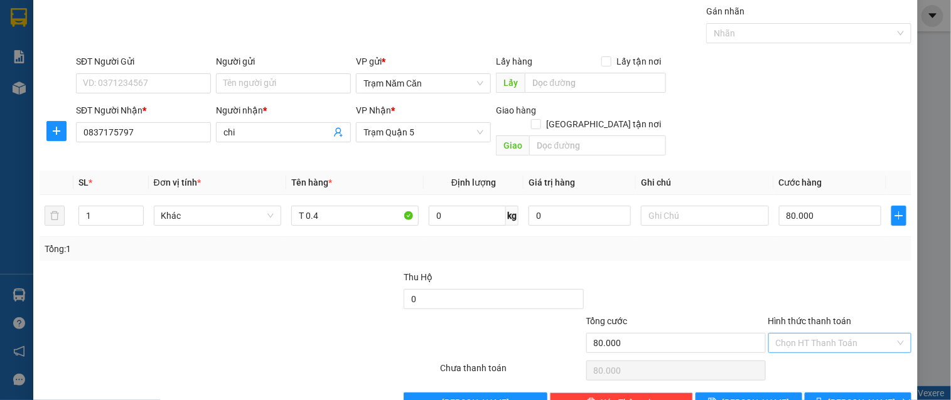
scroll to position [63, 0]
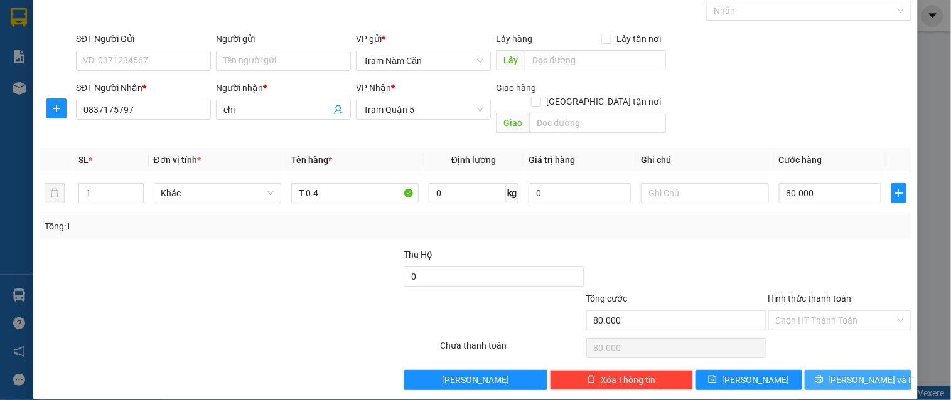
click at [845, 360] on span "[PERSON_NAME] và In" at bounding box center [872, 380] width 88 height 14
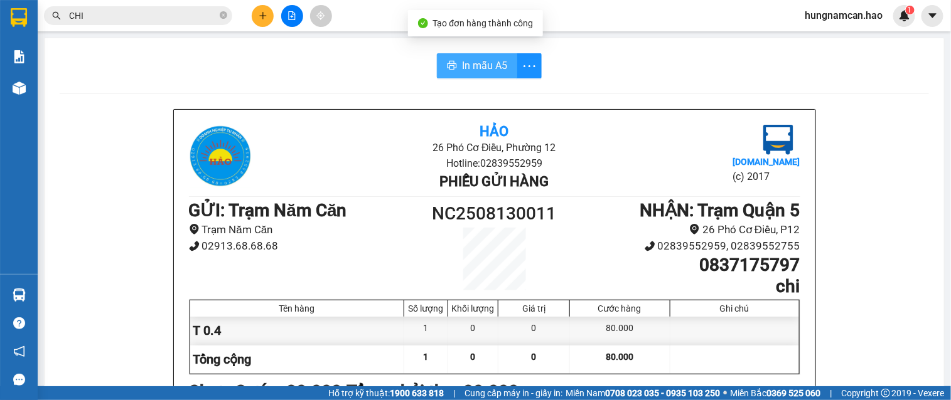
click at [477, 64] on span "In mẫu A5" at bounding box center [484, 66] width 45 height 16
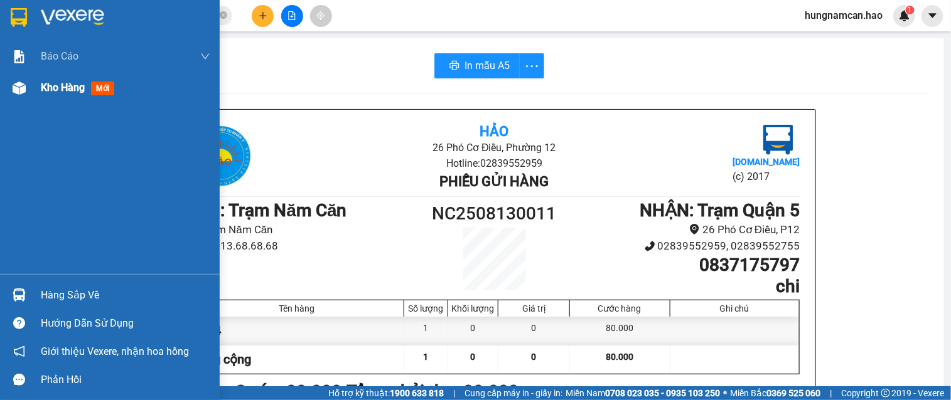
click at [14, 84] on img at bounding box center [19, 88] width 13 height 13
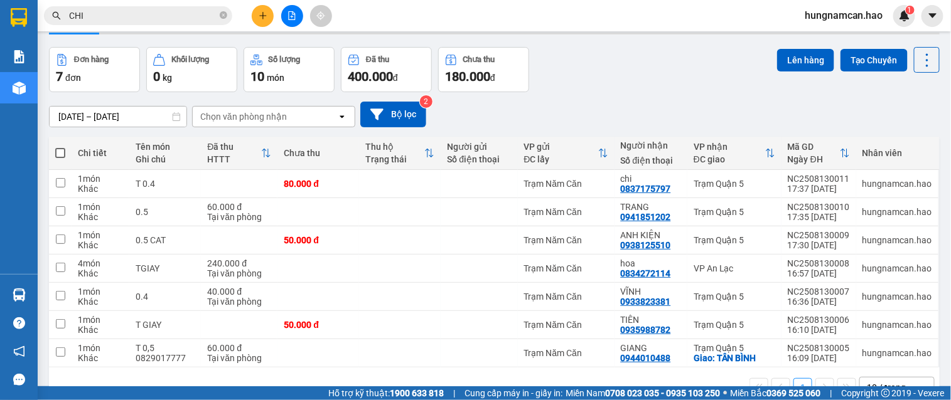
scroll to position [73, 0]
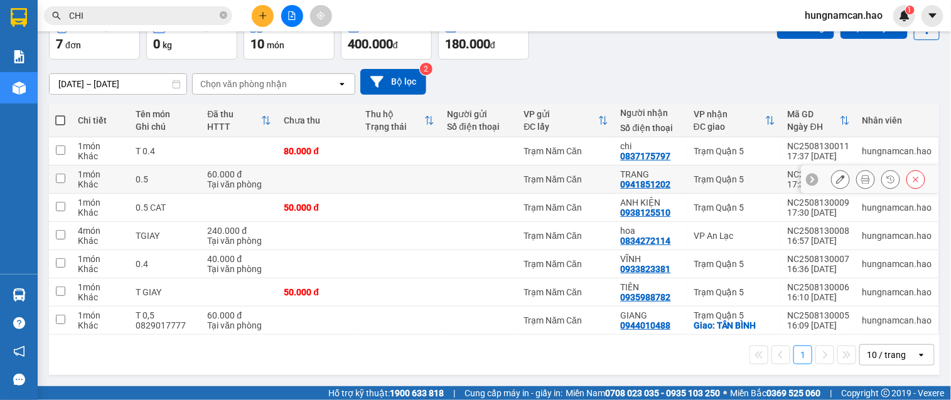
click at [855, 180] on icon at bounding box center [865, 179] width 9 height 9
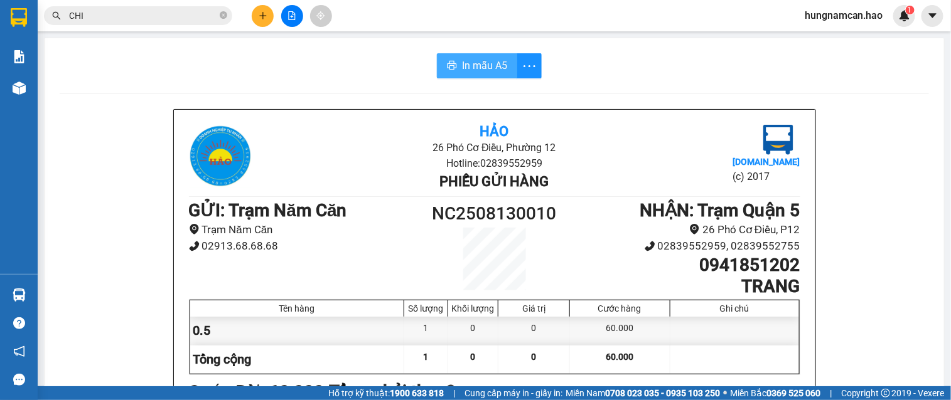
click at [496, 72] on span "In mẫu A5" at bounding box center [484, 66] width 45 height 16
click at [493, 60] on span "In mẫu A5" at bounding box center [484, 66] width 45 height 16
click at [469, 68] on span "In mẫu A5" at bounding box center [484, 66] width 45 height 16
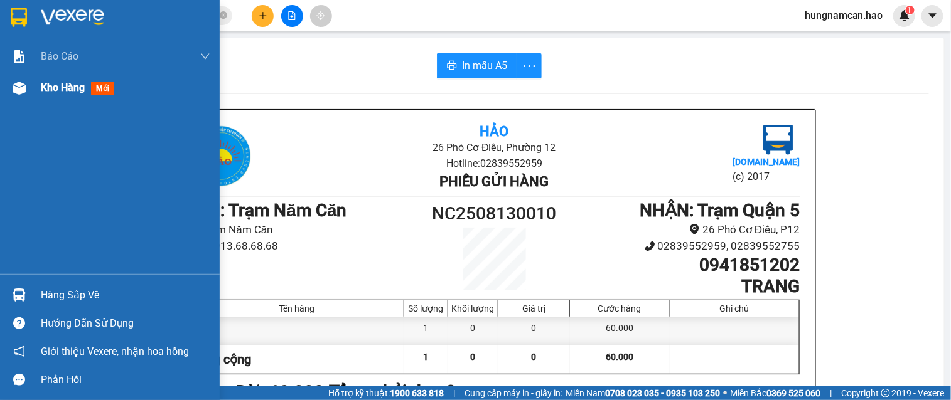
click at [60, 88] on span "Kho hàng" at bounding box center [63, 88] width 44 height 12
